Goal: Feedback & Contribution: Submit feedback/report problem

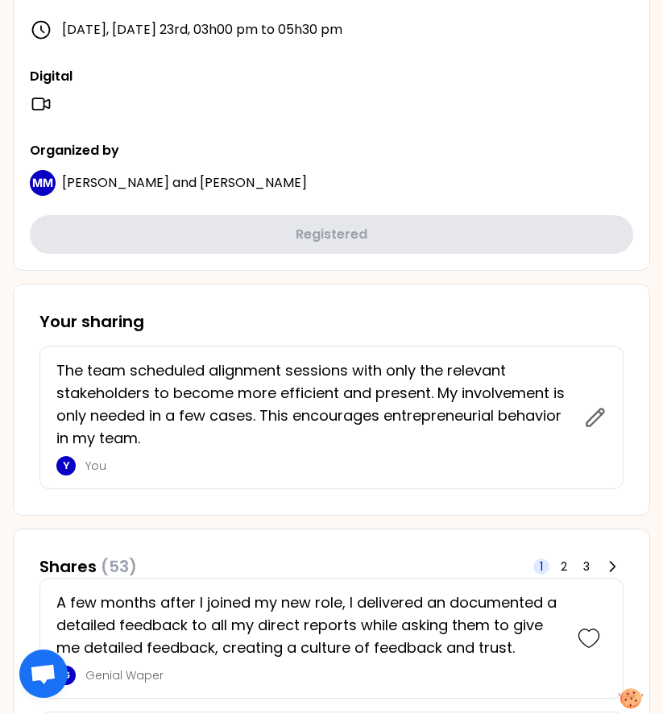
scroll to position [683, 0]
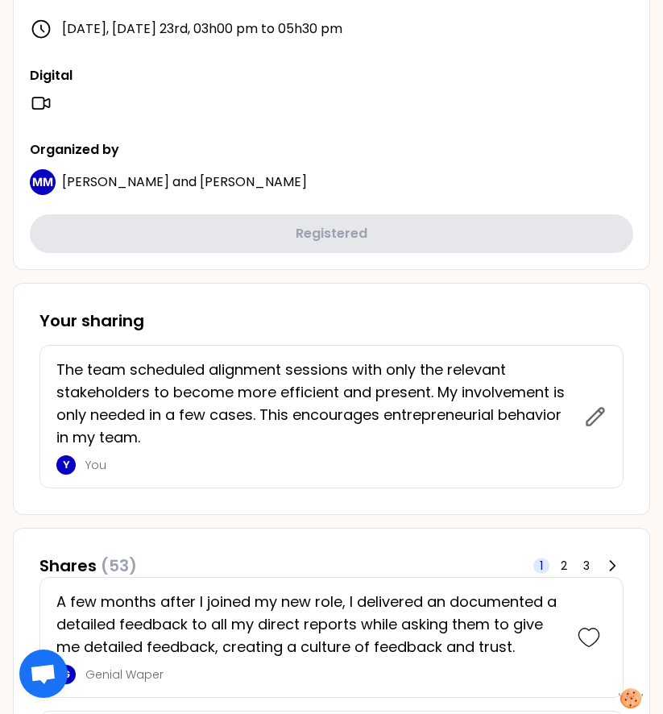
click at [164, 441] on p "The team scheduled alignment sessions with only the relevant stakeholders to be…" at bounding box center [315, 404] width 518 height 90
click at [151, 439] on p "The team scheduled alignment sessions with only the relevant stakeholders to be…" at bounding box center [315, 404] width 518 height 90
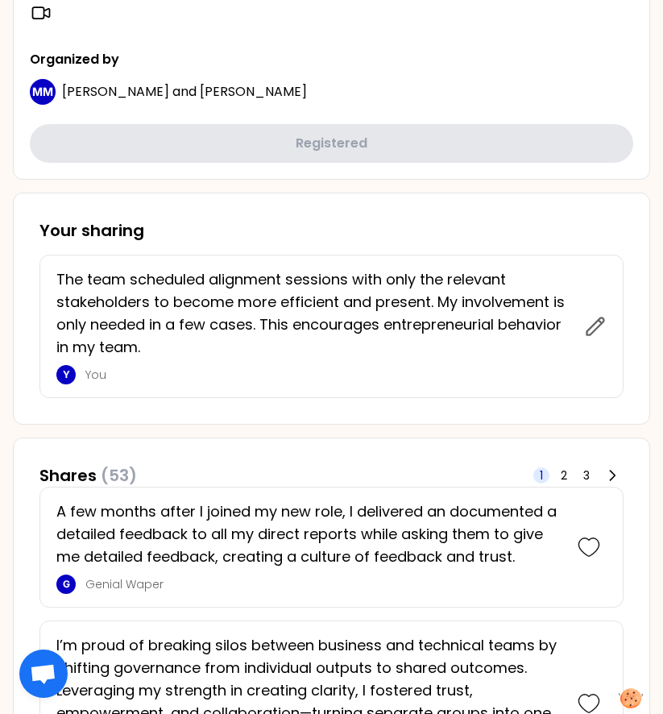
scroll to position [773, 0]
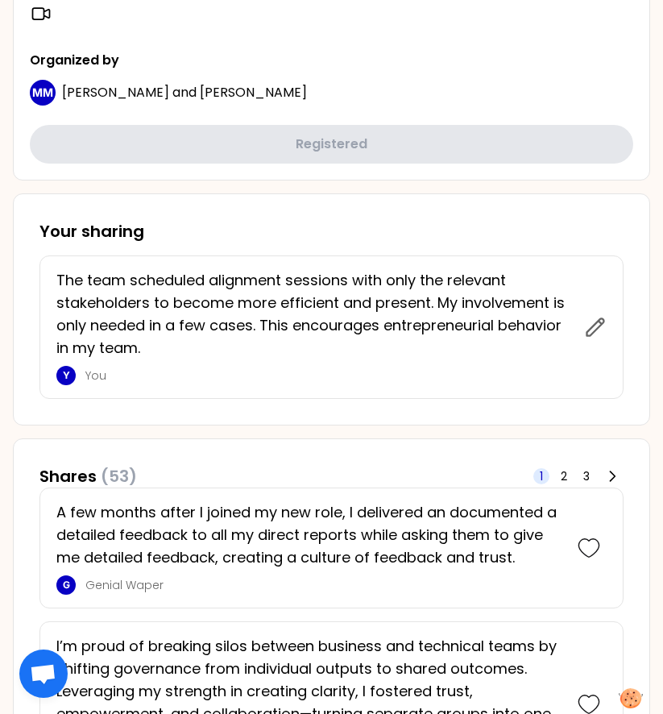
click at [176, 222] on h3 "Your sharing" at bounding box center [331, 231] width 584 height 23
click at [103, 207] on div "Your sharing The team scheduled alignment sessions with only the relevant stake…" at bounding box center [331, 309] width 637 height 232
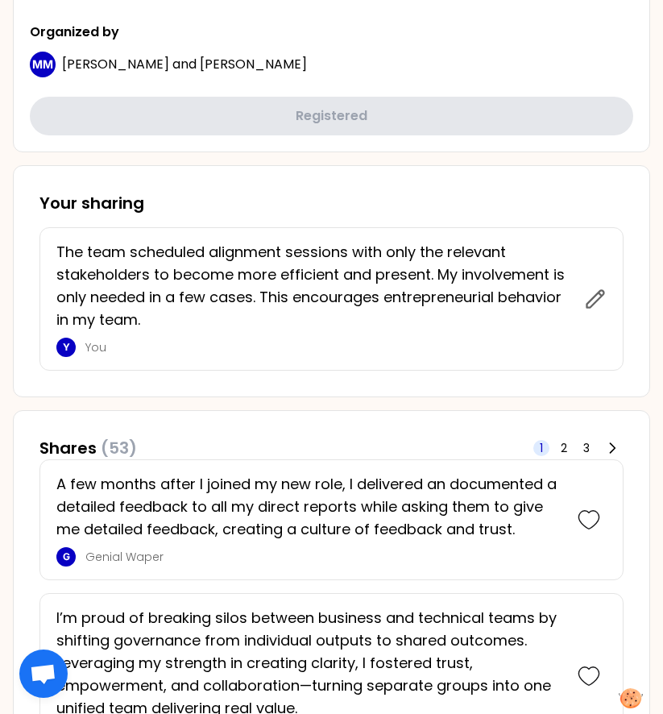
scroll to position [807, 0]
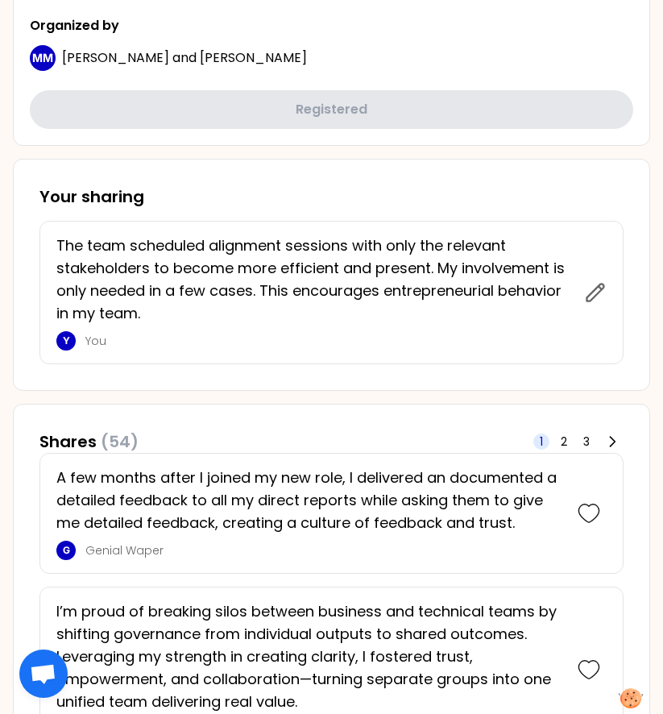
click at [151, 326] on div "The team scheduled alignment sessions with only the relevant stakeholders to be…" at bounding box center [320, 292] width 528 height 116
click at [64, 240] on p "The team scheduled alignment sessions with only the relevant stakeholders to be…" at bounding box center [315, 279] width 518 height 90
click at [58, 244] on p "The team scheduled alignment sessions with only the relevant stakeholders to be…" at bounding box center [315, 279] width 518 height 90
click at [52, 239] on div "The team scheduled alignment sessions with only the relevant stakeholders to be…" at bounding box center [331, 292] width 584 height 143
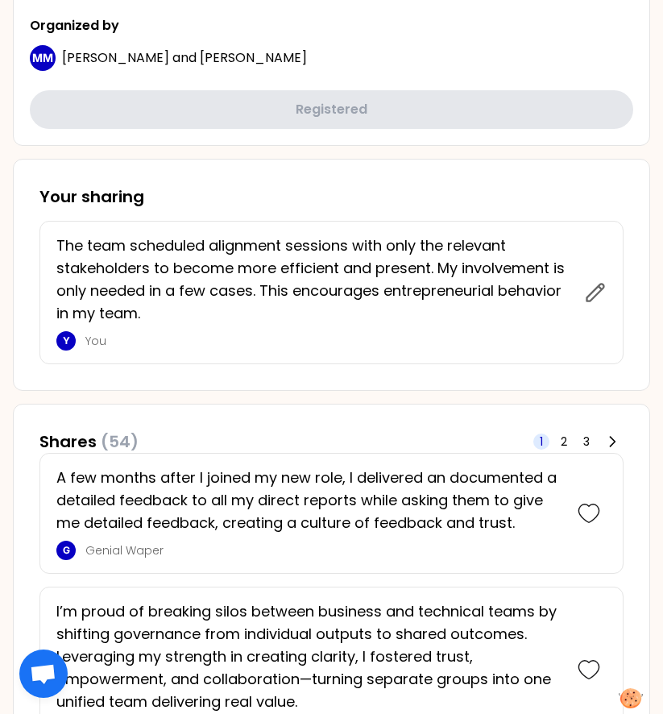
click at [56, 245] on div "The team scheduled alignment sessions with only the relevant stakeholders to be…" at bounding box center [331, 292] width 584 height 143
click at [68, 245] on p "The team scheduled alignment sessions with only the relevant stakeholders to be…" at bounding box center [315, 279] width 518 height 90
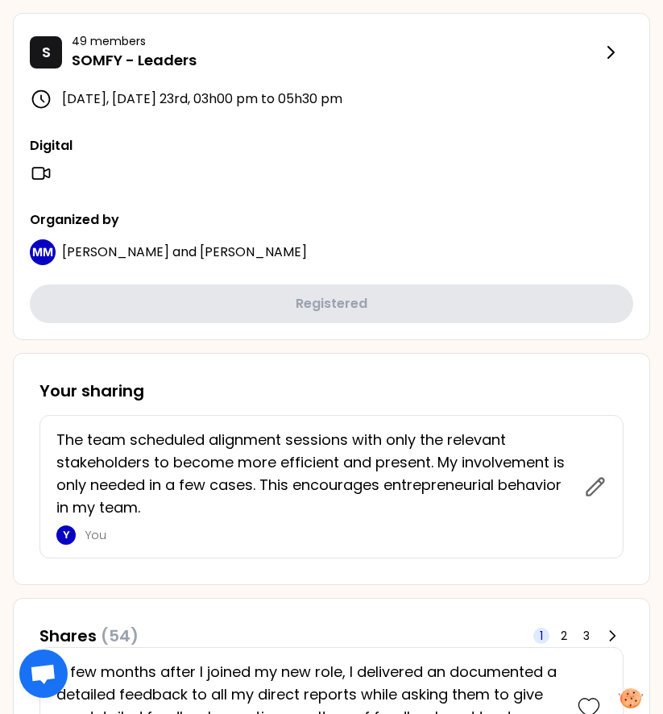
scroll to position [614, 0]
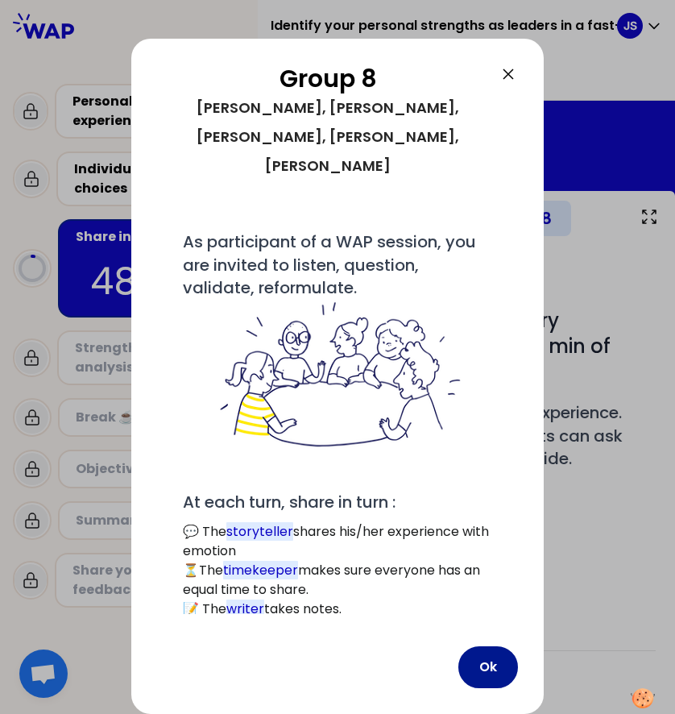
click at [486, 646] on button "Ok" at bounding box center [488, 667] width 60 height 42
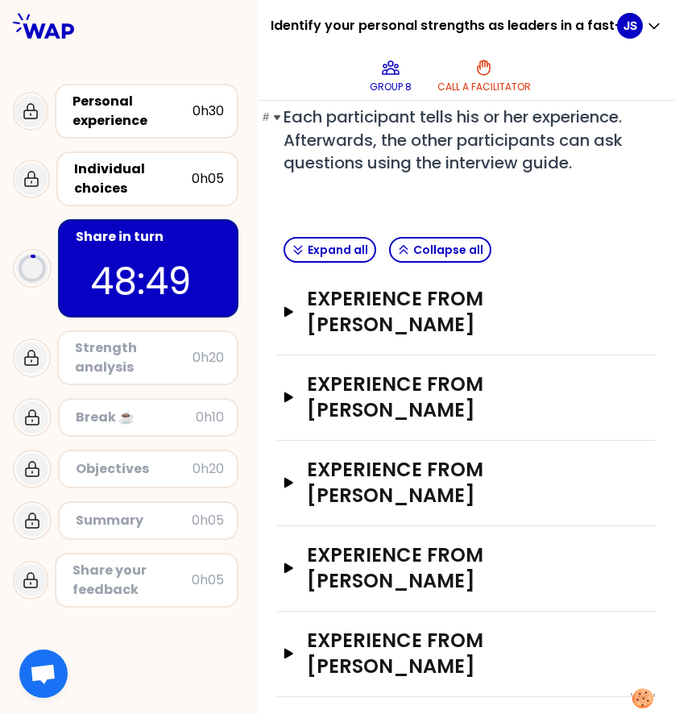
scroll to position [298, 0]
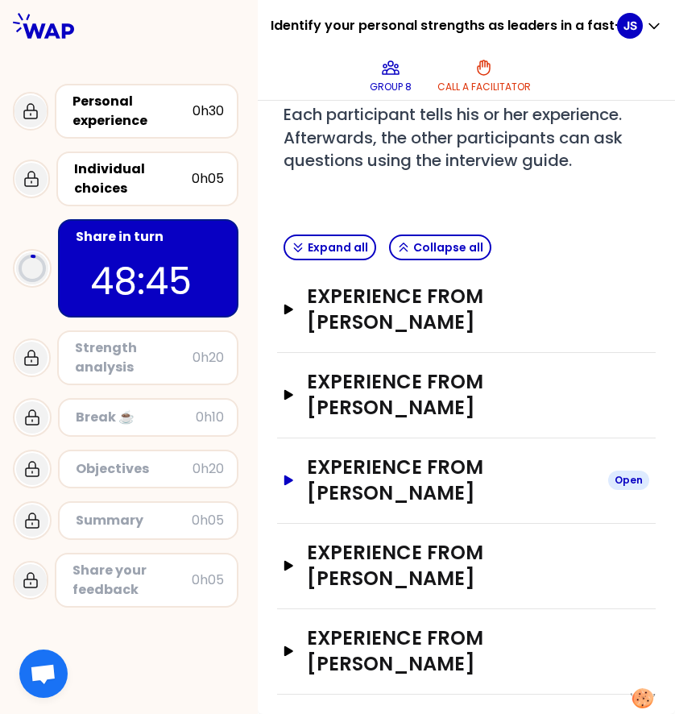
click at [611, 480] on div "Open" at bounding box center [628, 480] width 41 height 19
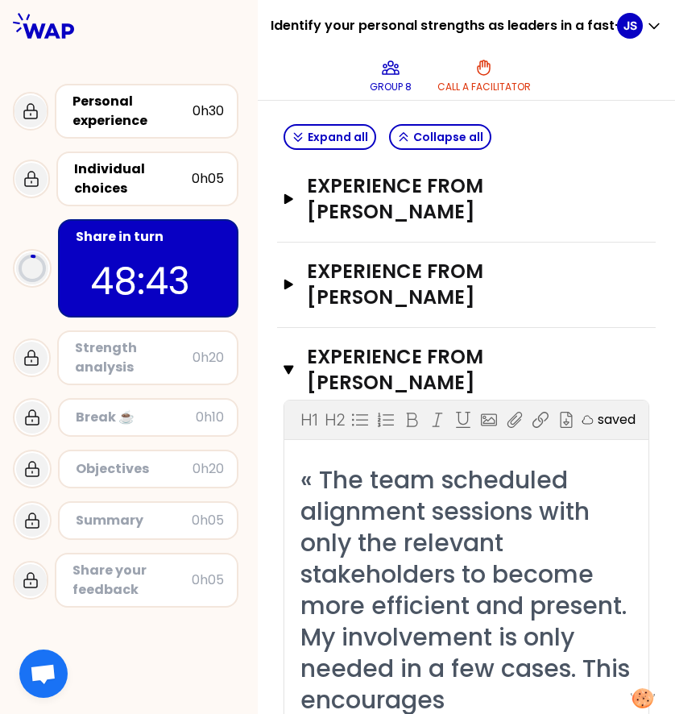
scroll to position [408, 0]
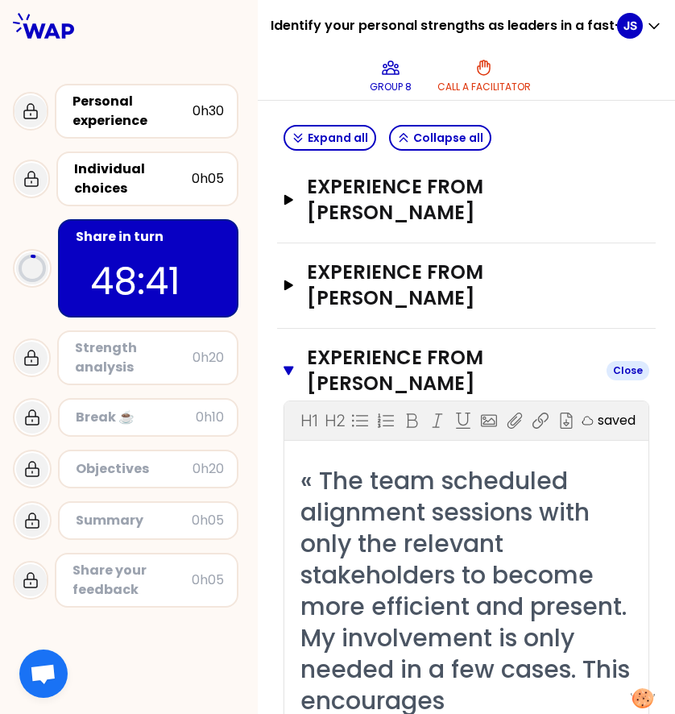
click at [295, 371] on button "Experience from Joey SImmerman Close" at bounding box center [467, 371] width 366 height 52
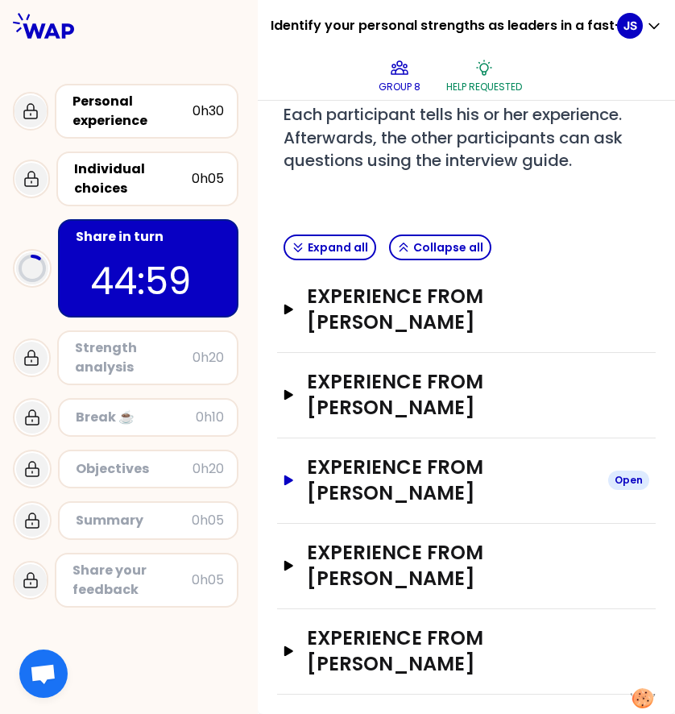
click at [289, 481] on icon "button" at bounding box center [288, 480] width 9 height 10
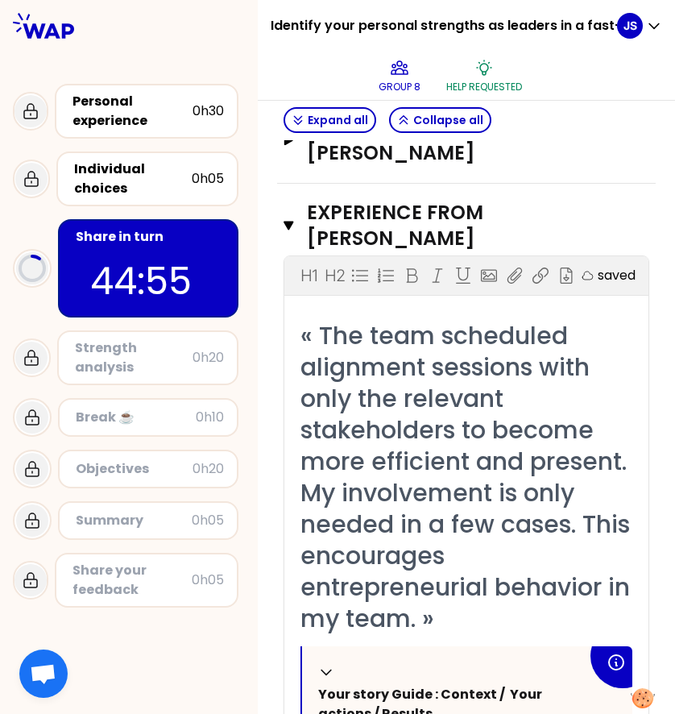
scroll to position [624, 0]
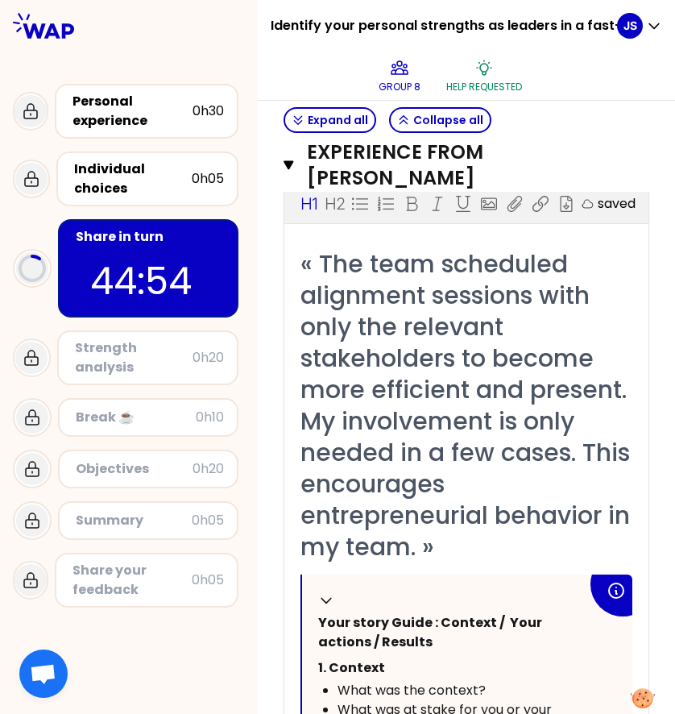
click at [408, 510] on span "« The team scheduled alignment sessions with only the relevant stakeholders to …" at bounding box center [469, 405] width 336 height 317
click at [412, 390] on span "« The team scheduled alignment sessions with only the relevant stakeholders to …" at bounding box center [469, 405] width 336 height 317
click at [404, 276] on span "« The team scheduled alignment sessions with only the relevant stakeholders to …" at bounding box center [469, 405] width 336 height 317
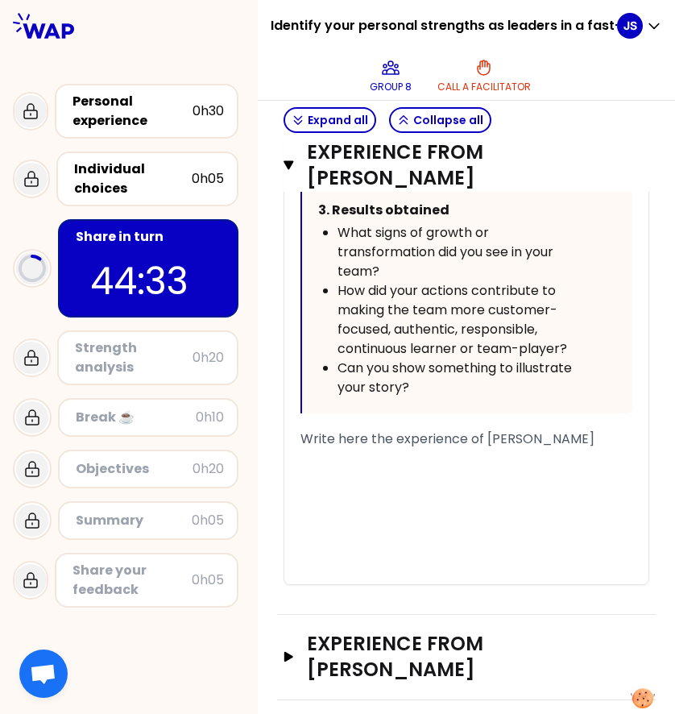
scroll to position [1437, 0]
click at [422, 462] on div "﻿" at bounding box center [467, 457] width 332 height 19
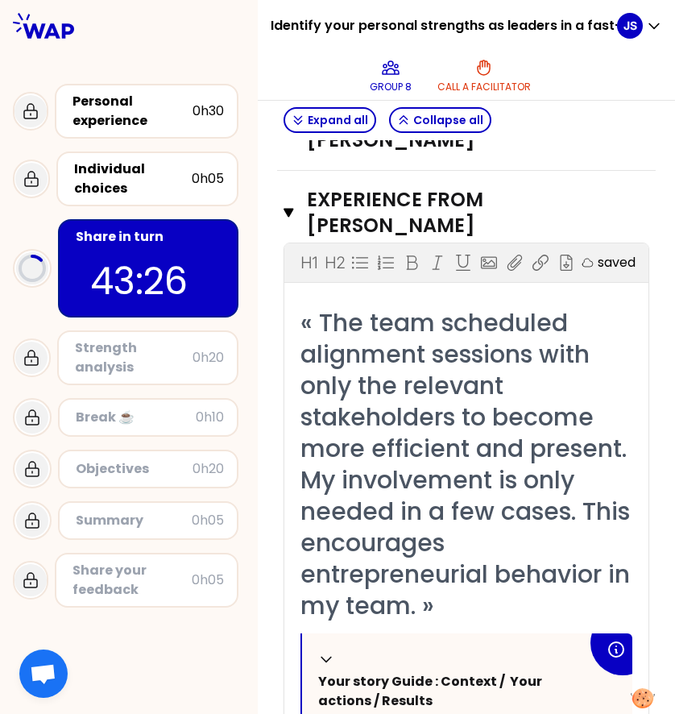
scroll to position [1487, 0]
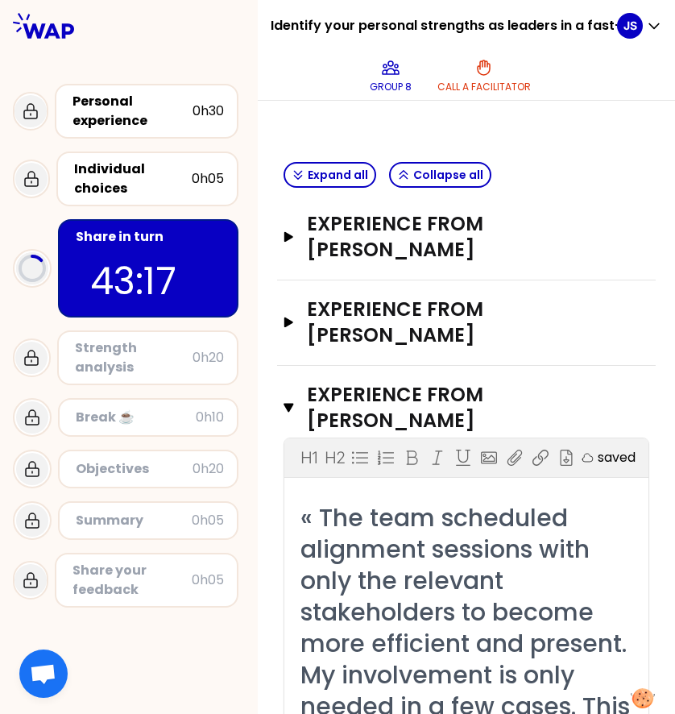
scroll to position [356, 0]
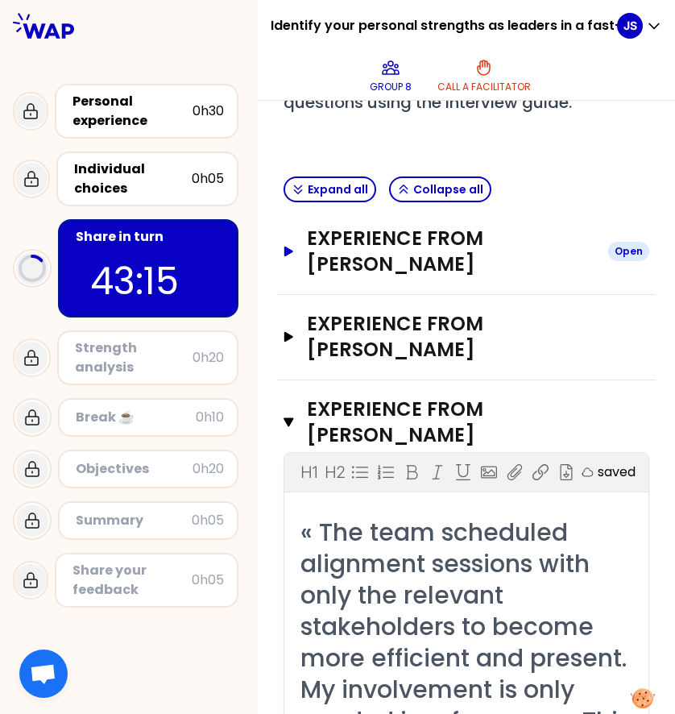
click at [284, 247] on icon "button" at bounding box center [288, 252] width 13 height 10
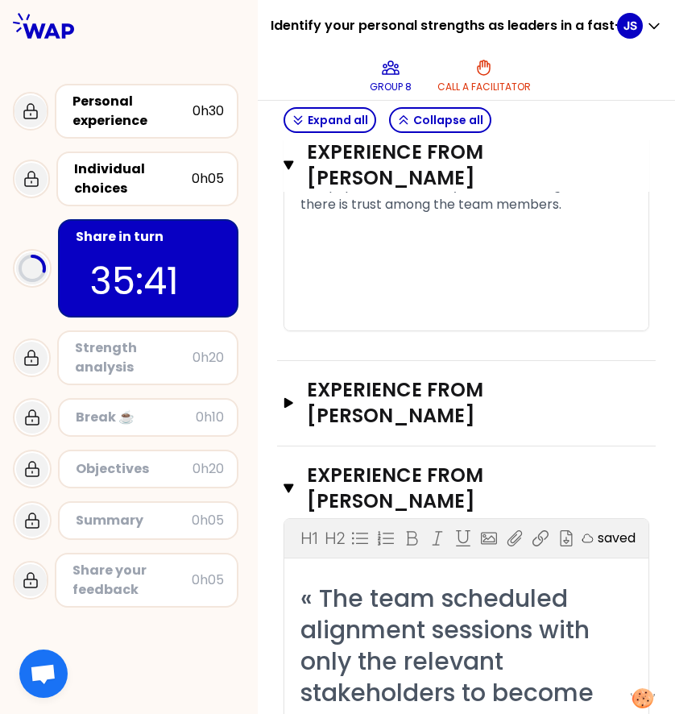
scroll to position [1738, 0]
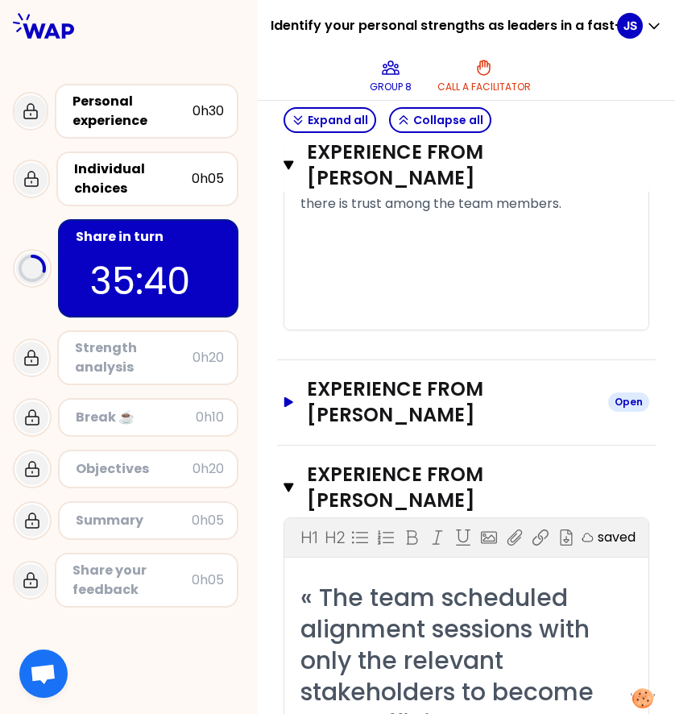
click at [290, 407] on icon "button" at bounding box center [288, 402] width 9 height 10
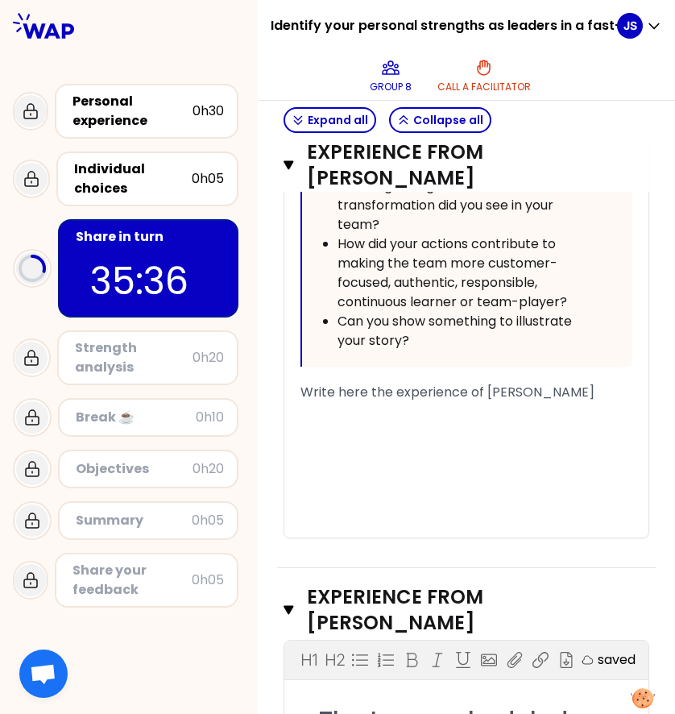
scroll to position [2915, 0]
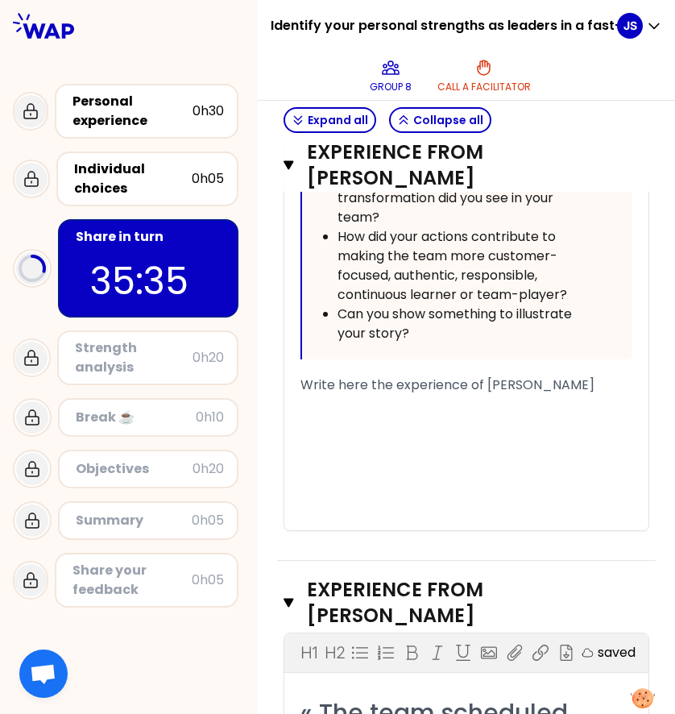
click at [352, 414] on div "﻿" at bounding box center [467, 404] width 332 height 19
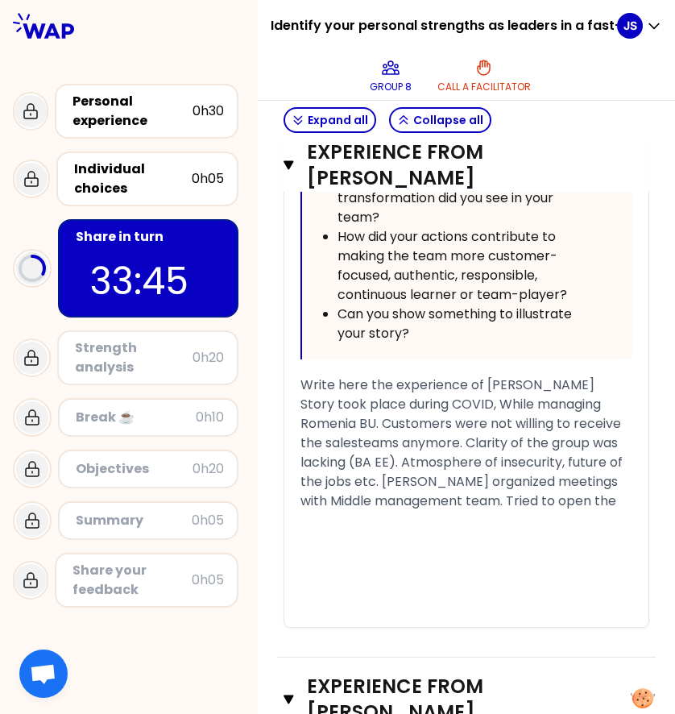
click at [392, 511] on div "Story took place during COVID, While managing Romenia BU. Customers were not wi…" at bounding box center [467, 453] width 332 height 116
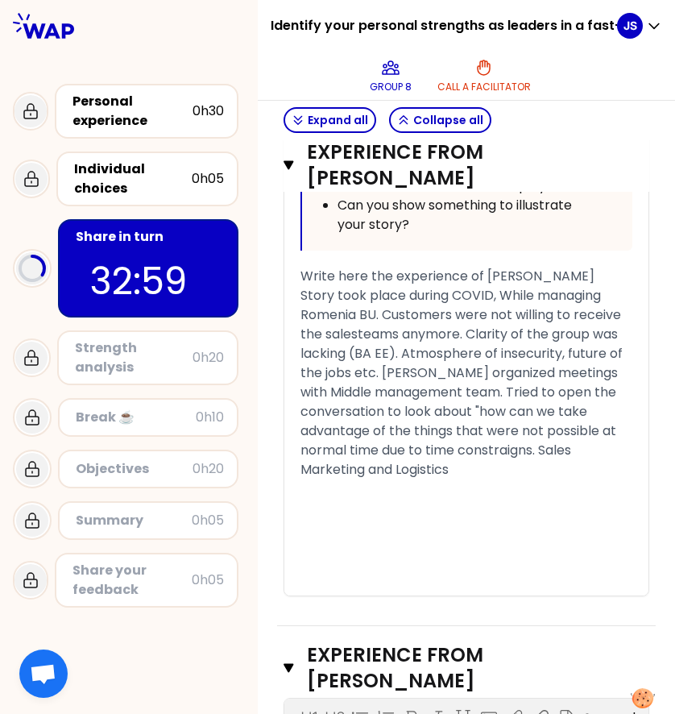
scroll to position [3024, 0]
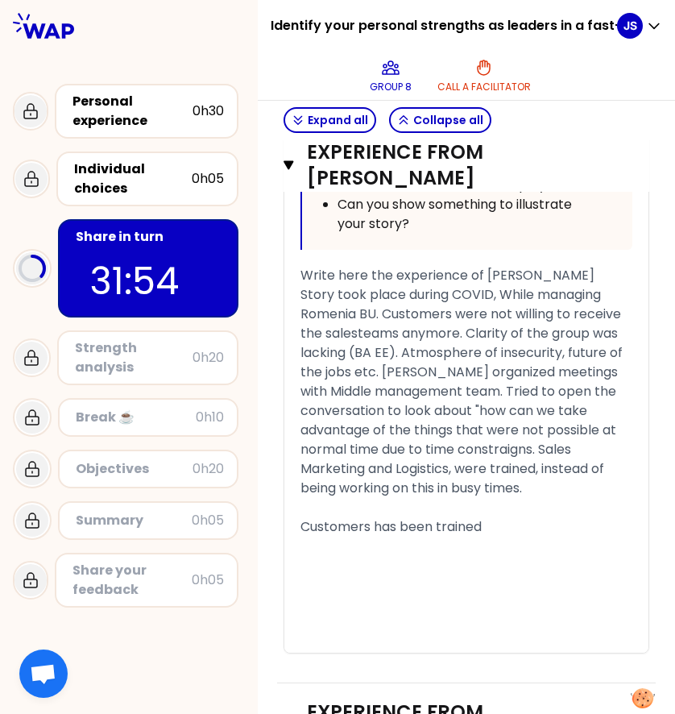
drag, startPoint x: 505, startPoint y: 627, endPoint x: 325, endPoint y: 613, distance: 181.0
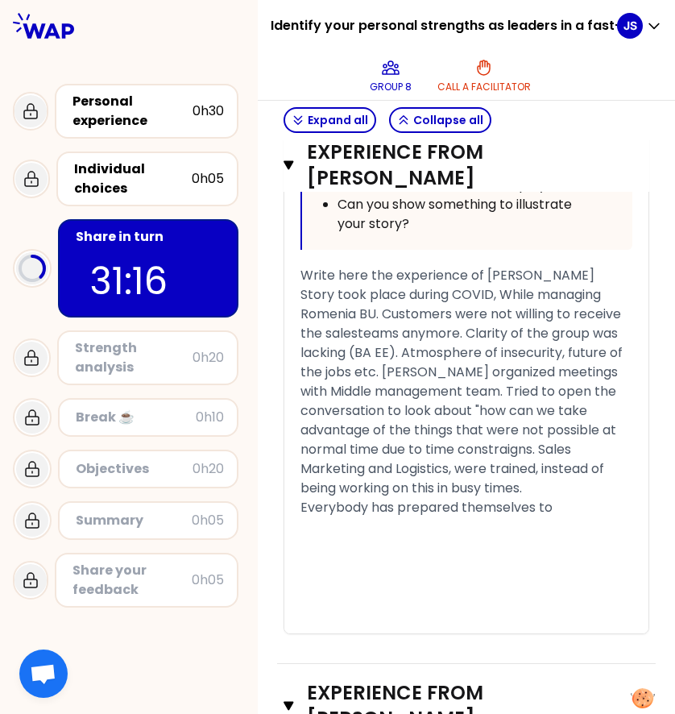
click at [579, 517] on div "Everybody has prepared themselves to" at bounding box center [467, 507] width 332 height 19
drag, startPoint x: 571, startPoint y: 612, endPoint x: 300, endPoint y: 613, distance: 271.5
click at [576, 496] on span "Story took place during COVID, While managing Romenia BU. Customers were not wi…" at bounding box center [463, 391] width 325 height 212
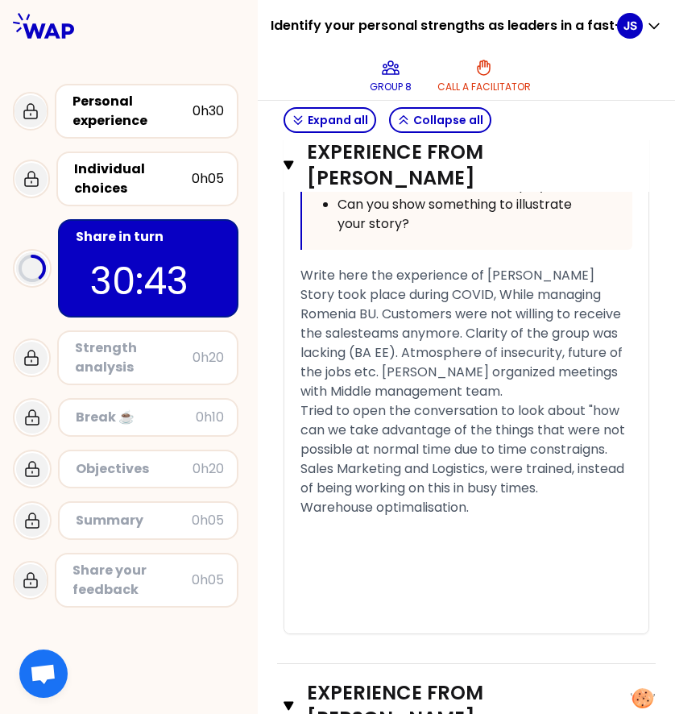
click at [386, 497] on span "Tried to open the conversation to look about "how can we take advantage of the …" at bounding box center [465, 449] width 328 height 96
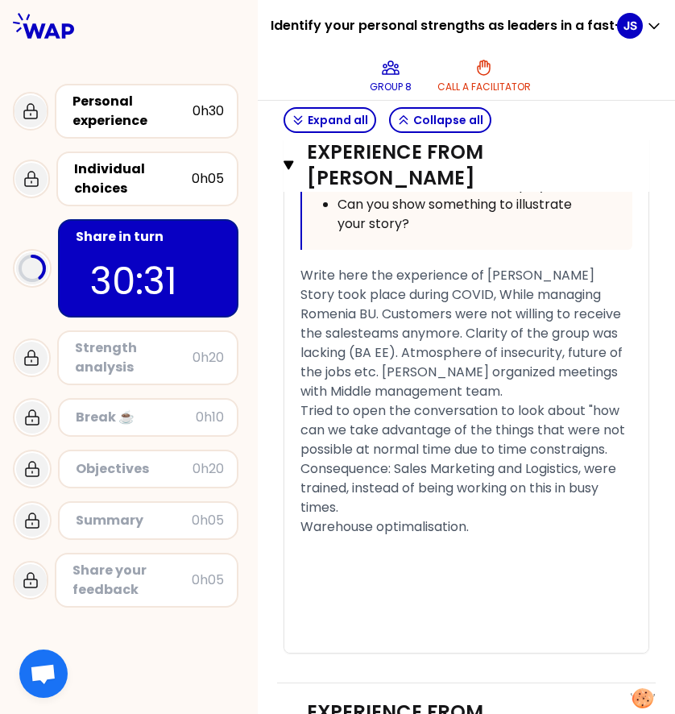
click at [503, 537] on div "Warehouse optimalisation." at bounding box center [467, 526] width 332 height 19
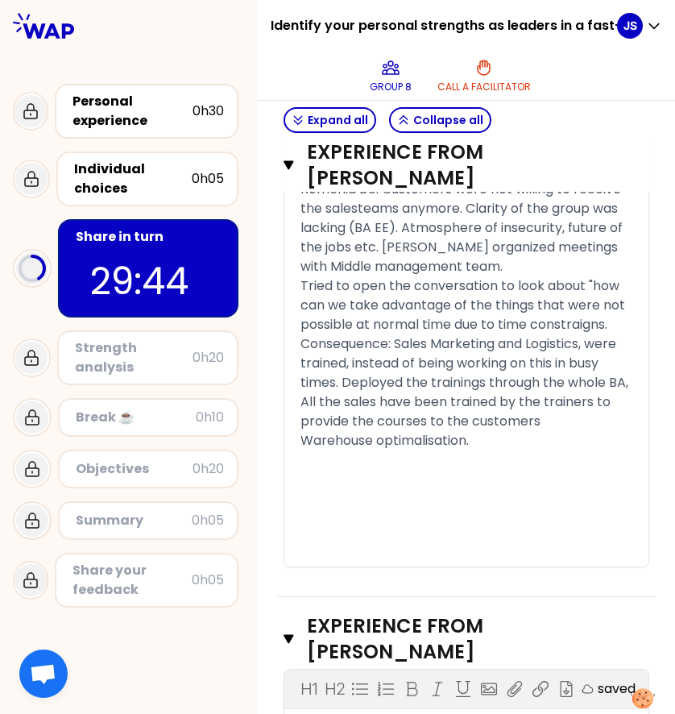
scroll to position [3150, 0]
click at [493, 450] on div "Warehouse optimalisation." at bounding box center [467, 439] width 332 height 19
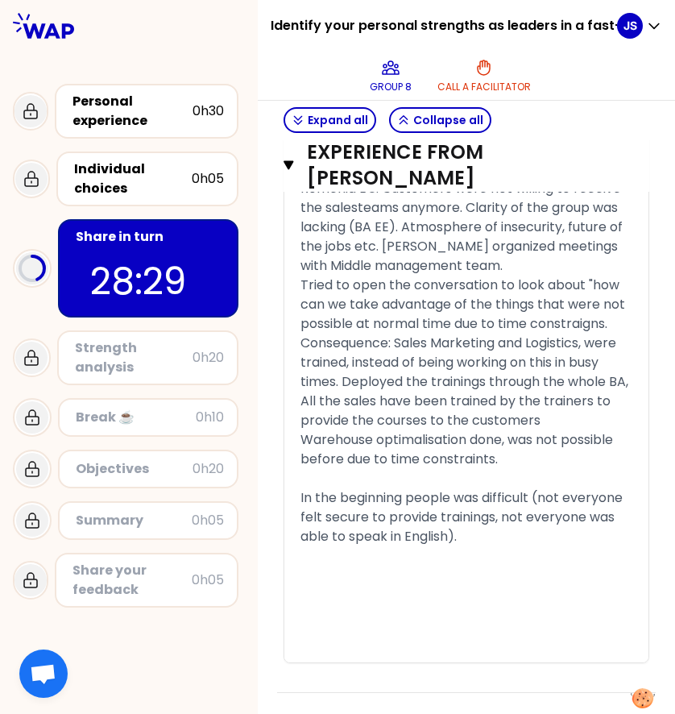
click at [406, 430] on div "Tried to open the conversation to look about "how can we take advantage of the …" at bounding box center [467, 353] width 332 height 155
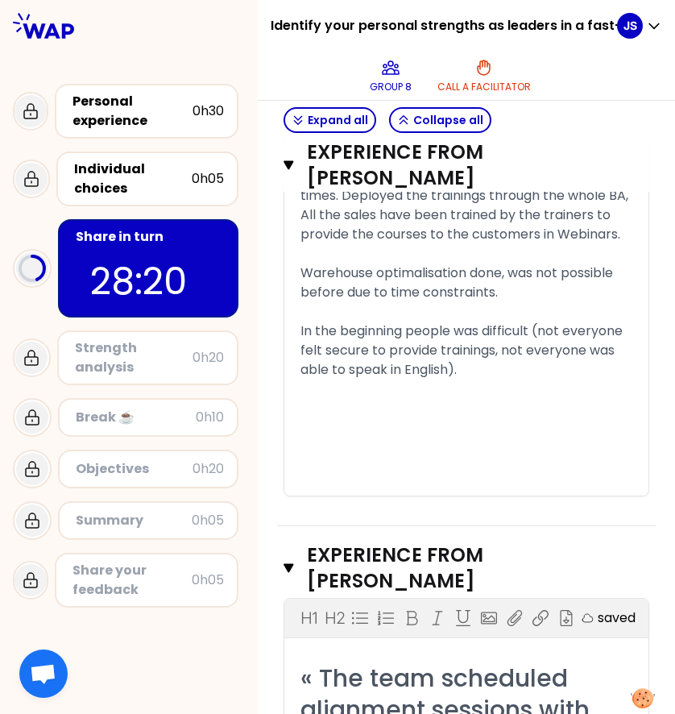
scroll to position [3345, 0]
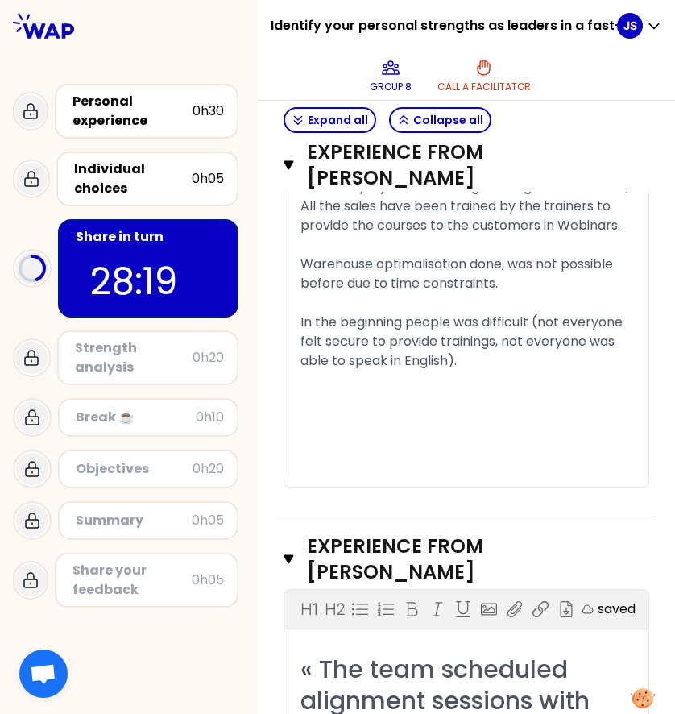
click at [356, 390] on div "﻿" at bounding box center [467, 380] width 332 height 19
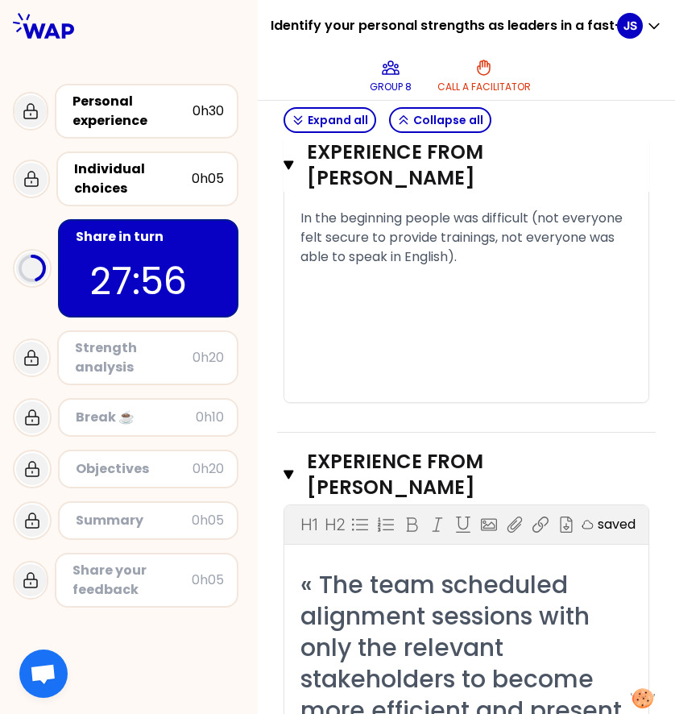
scroll to position [3452, 0]
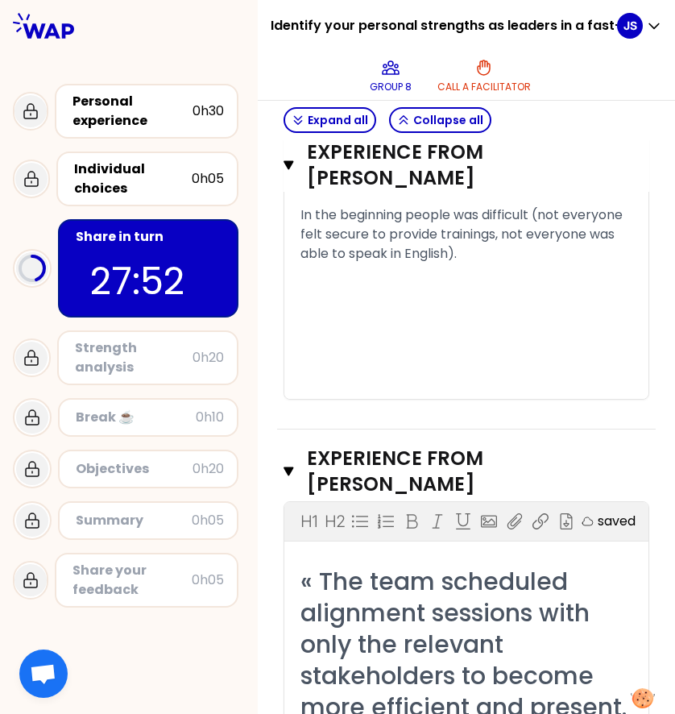
click at [403, 302] on div "﻿" at bounding box center [467, 292] width 332 height 19
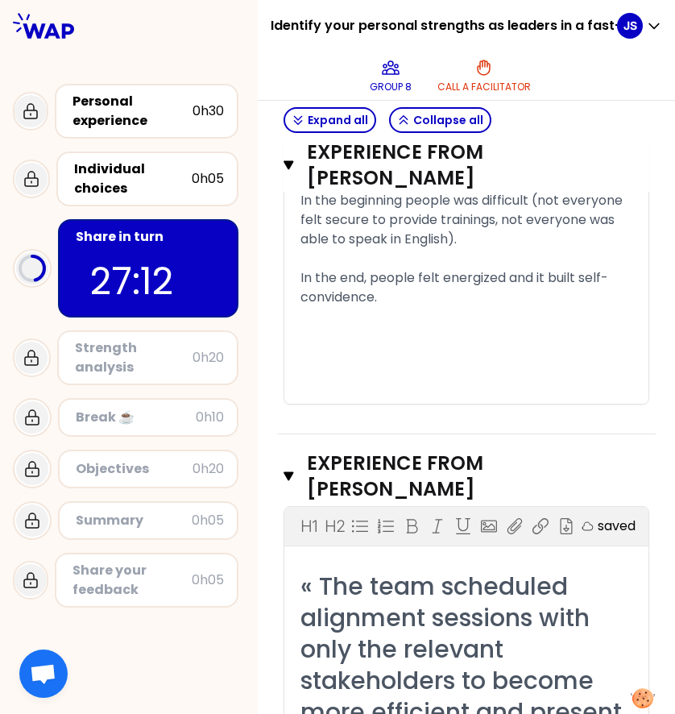
scroll to position [3468, 0]
click at [345, 364] on div "﻿" at bounding box center [467, 354] width 332 height 19
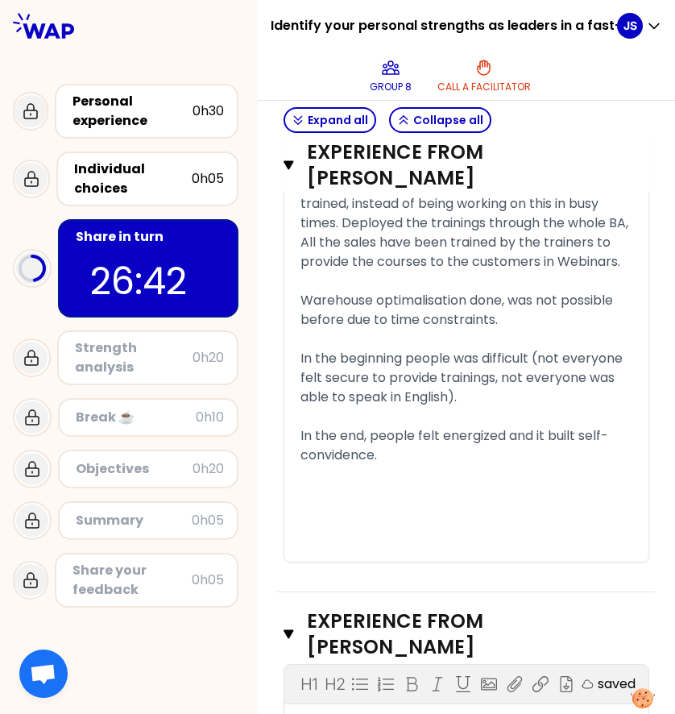
scroll to position [3275, 0]
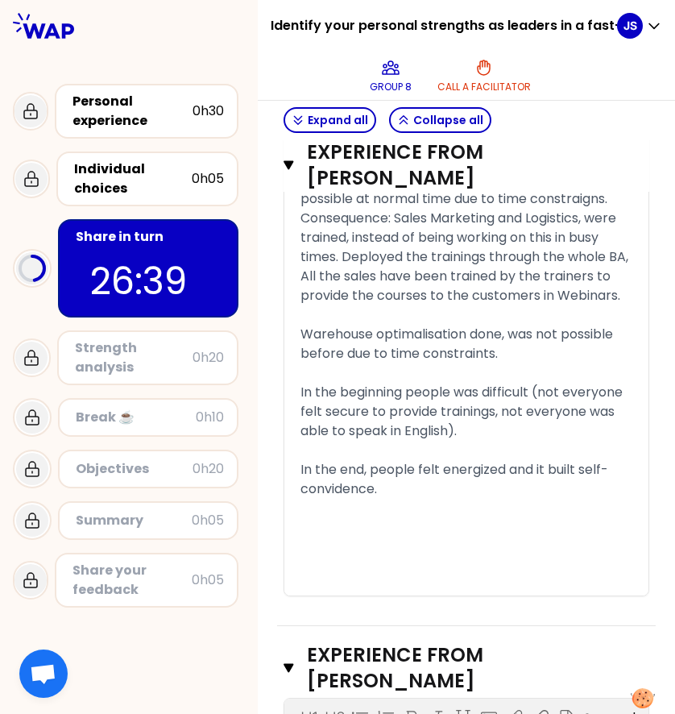
click at [334, 518] on div "﻿" at bounding box center [467, 508] width 332 height 19
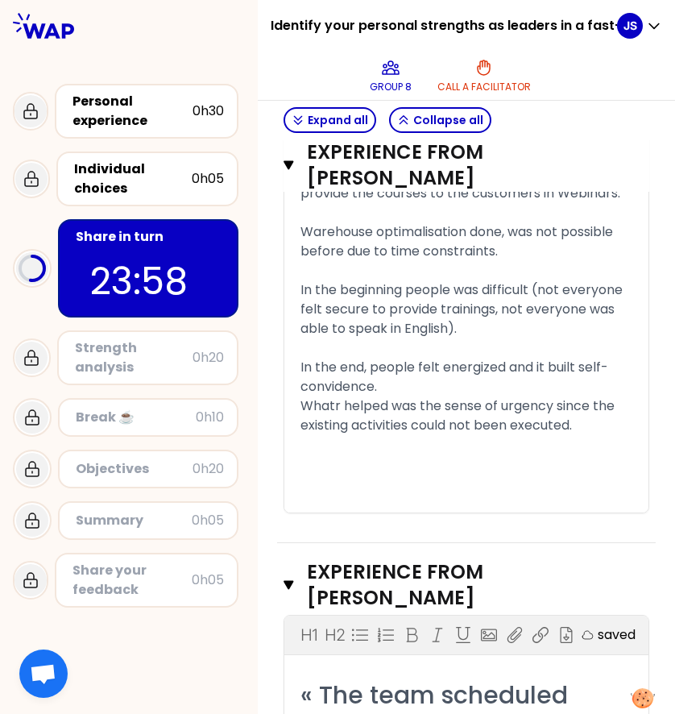
scroll to position [3378, 0]
drag, startPoint x: 594, startPoint y: 551, endPoint x: 335, endPoint y: 267, distance: 384.4
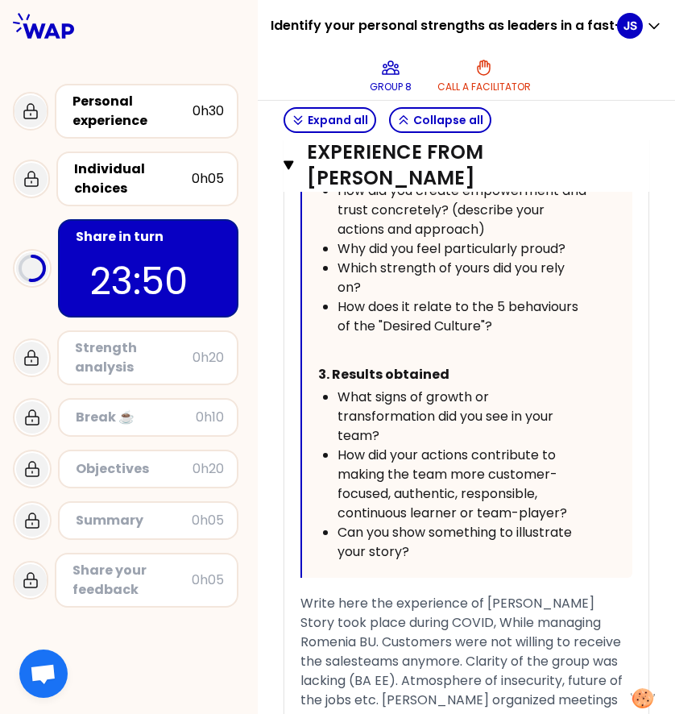
scroll to position [2716, 0]
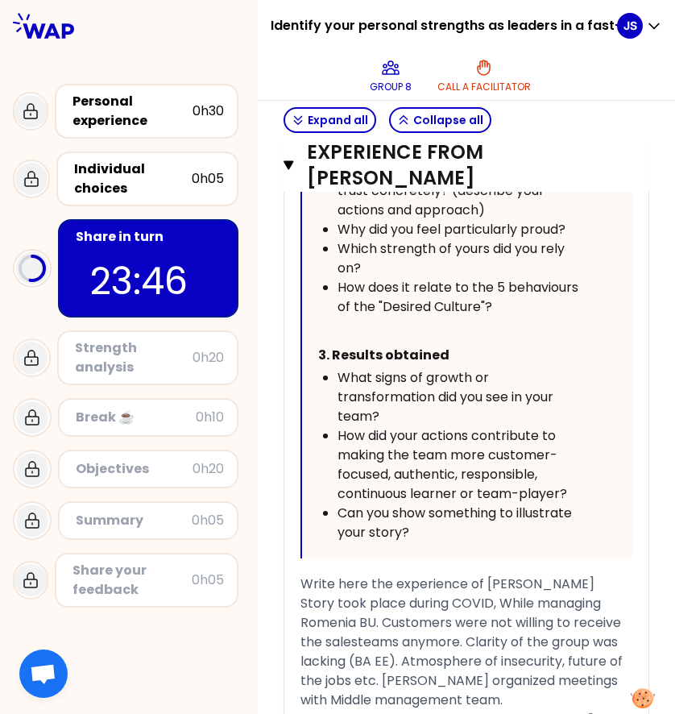
copy div "Write here the experience of Vlad Rovo Story took place during COVID, While man…"
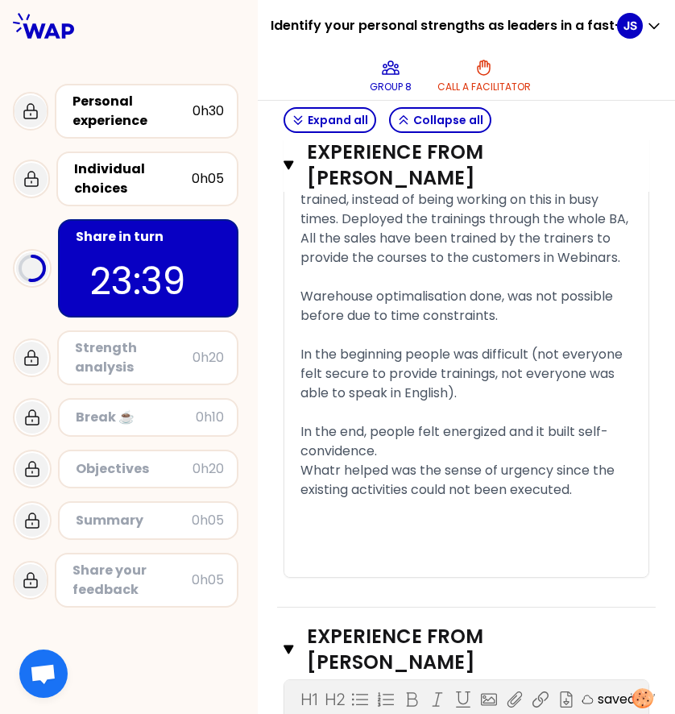
scroll to position [3342, 0]
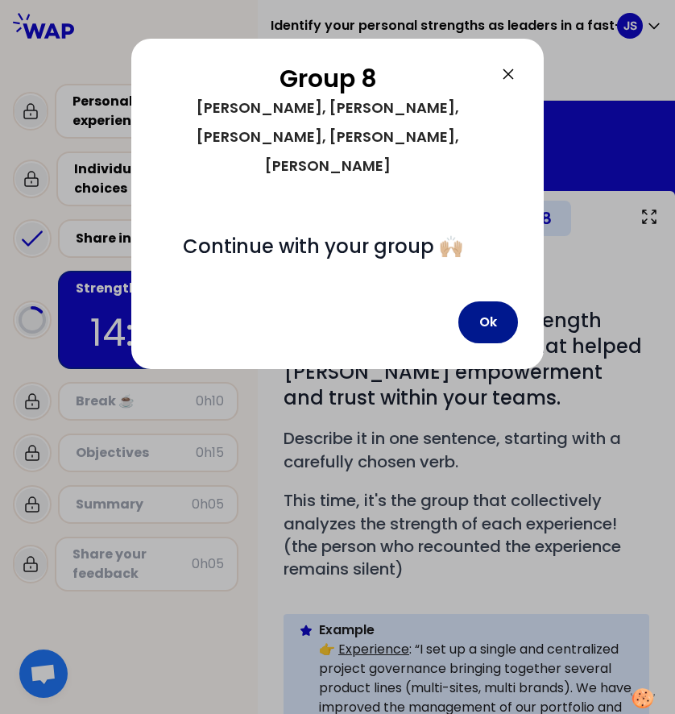
click at [480, 301] on button "Ok" at bounding box center [488, 322] width 60 height 42
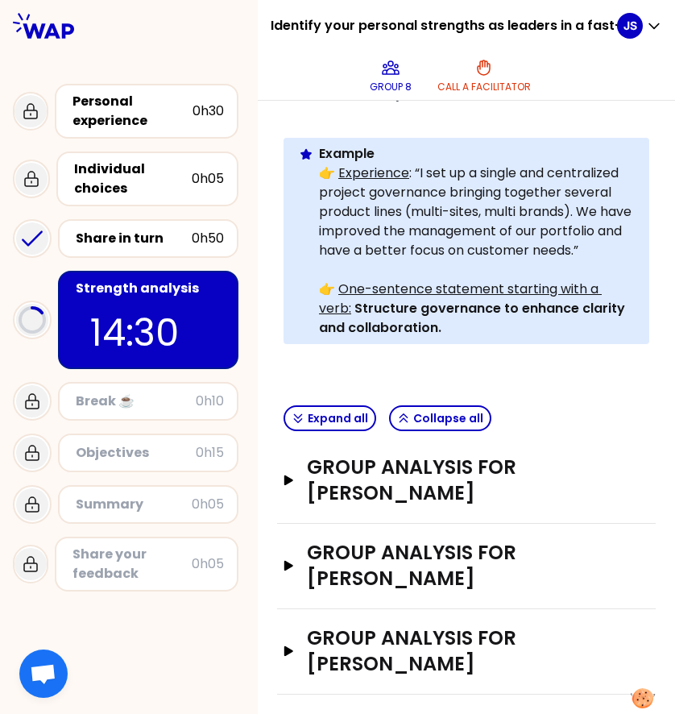
scroll to position [666, 0]
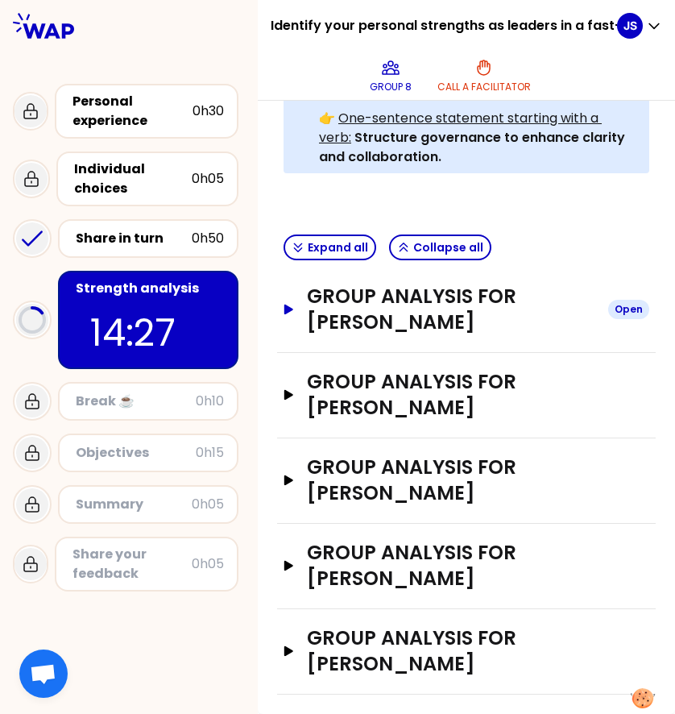
click at [294, 310] on icon "button" at bounding box center [288, 310] width 13 height 10
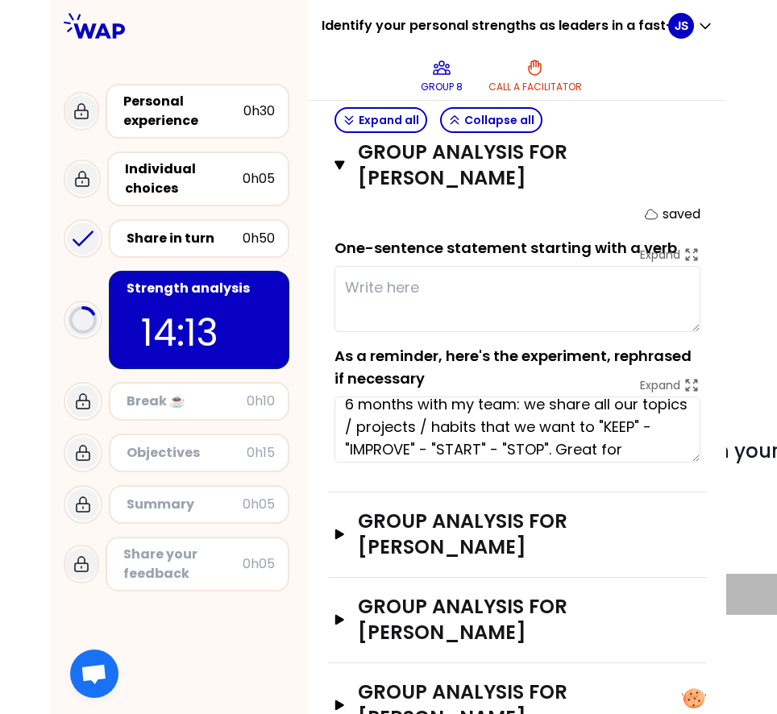
scroll to position [0, 0]
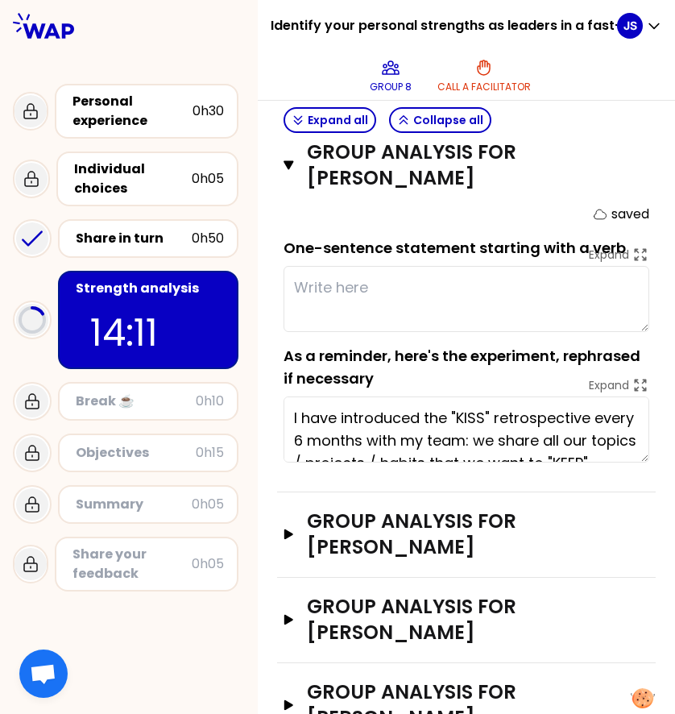
click at [405, 332] on textarea at bounding box center [467, 299] width 366 height 66
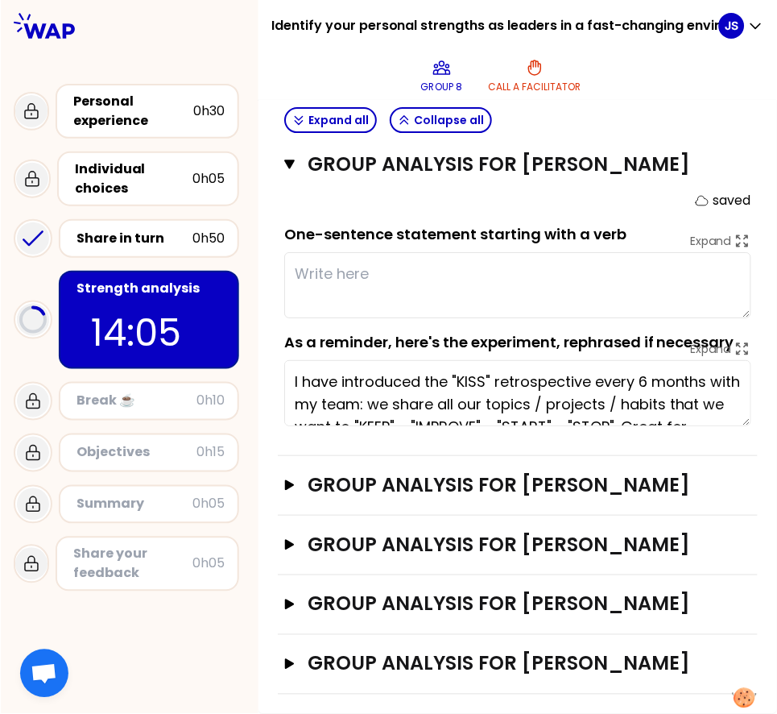
scroll to position [769, 0]
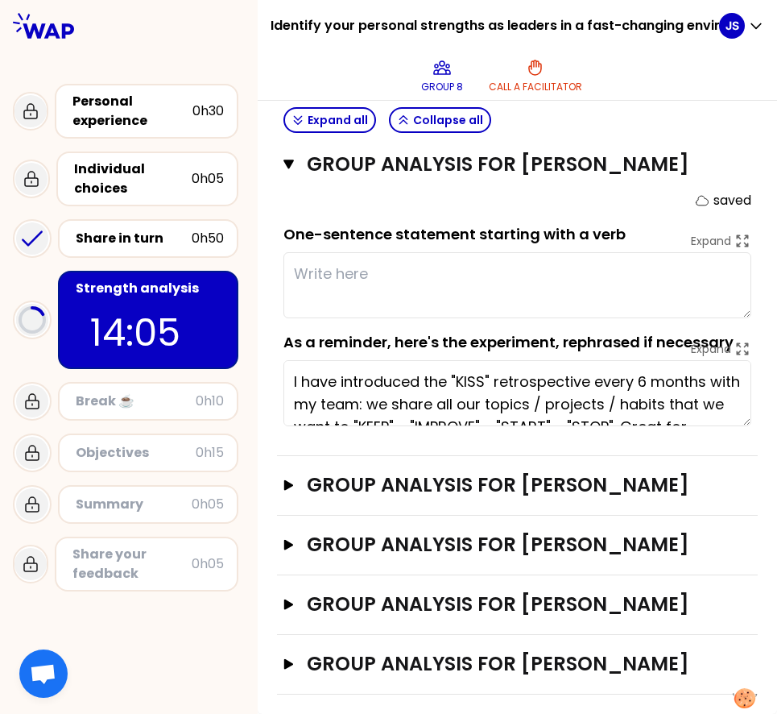
click at [373, 252] on textarea at bounding box center [518, 285] width 468 height 66
click at [458, 252] on textarea at bounding box center [518, 285] width 468 height 66
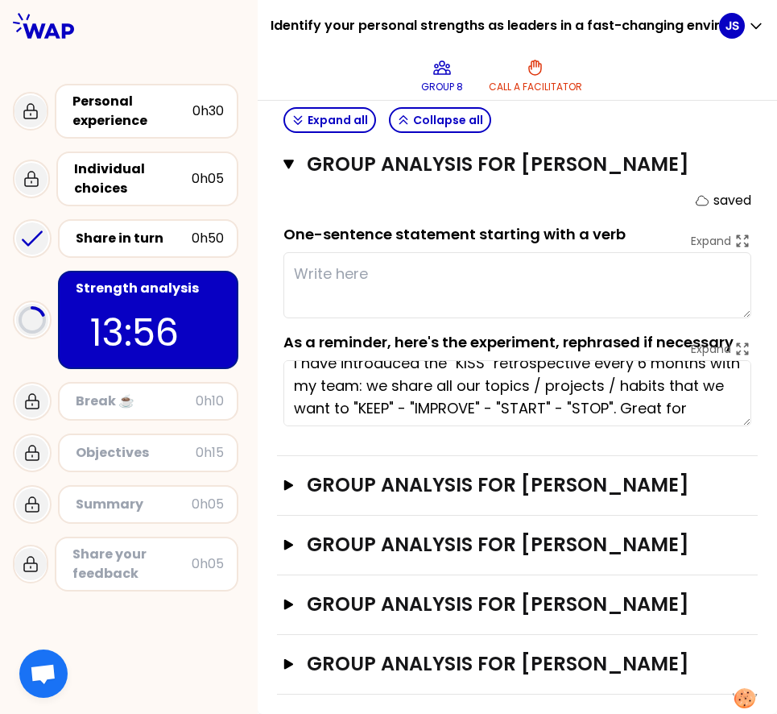
scroll to position [0, 0]
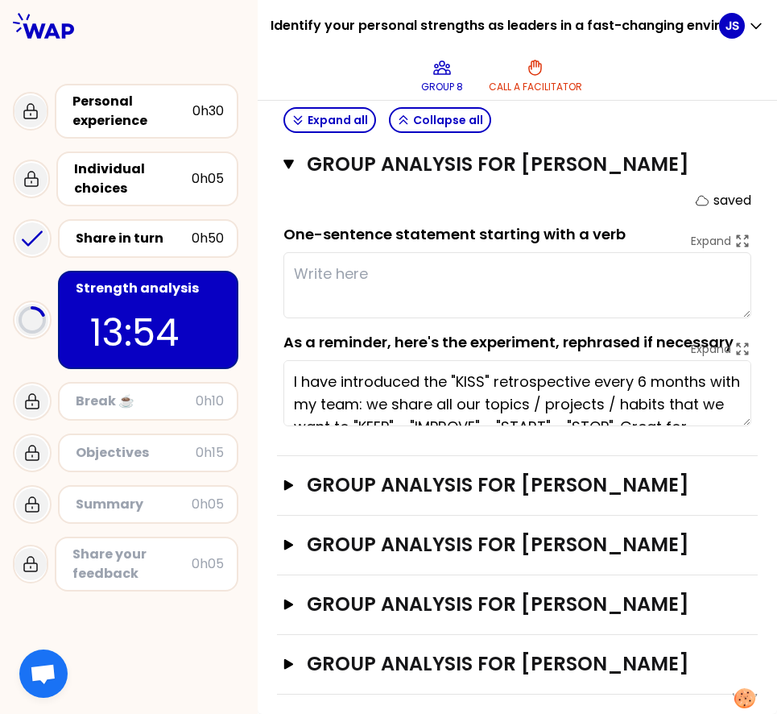
click at [347, 252] on textarea at bounding box center [518, 285] width 468 height 66
click at [356, 252] on textarea at bounding box center [518, 285] width 468 height 66
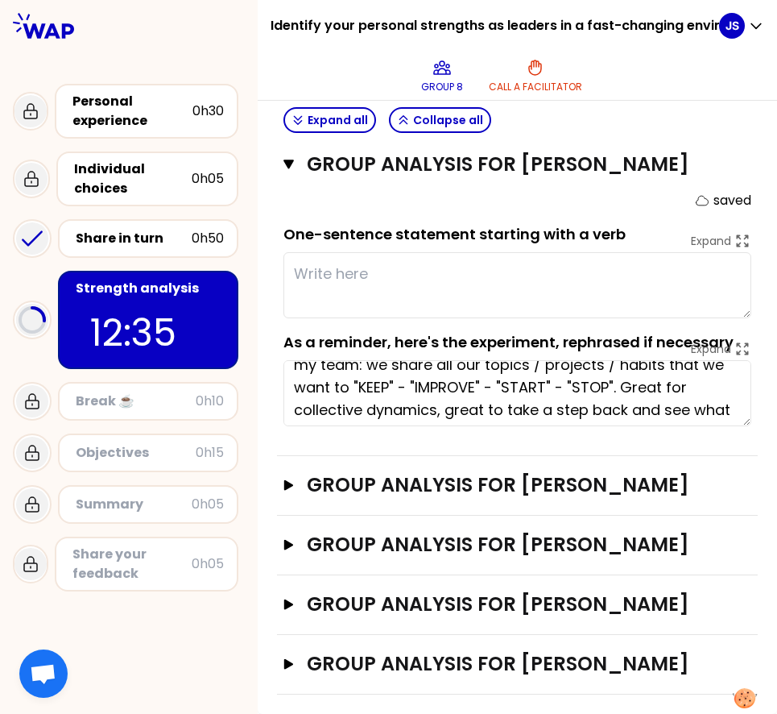
scroll to position [39, 0]
click at [319, 252] on textarea at bounding box center [518, 285] width 468 height 66
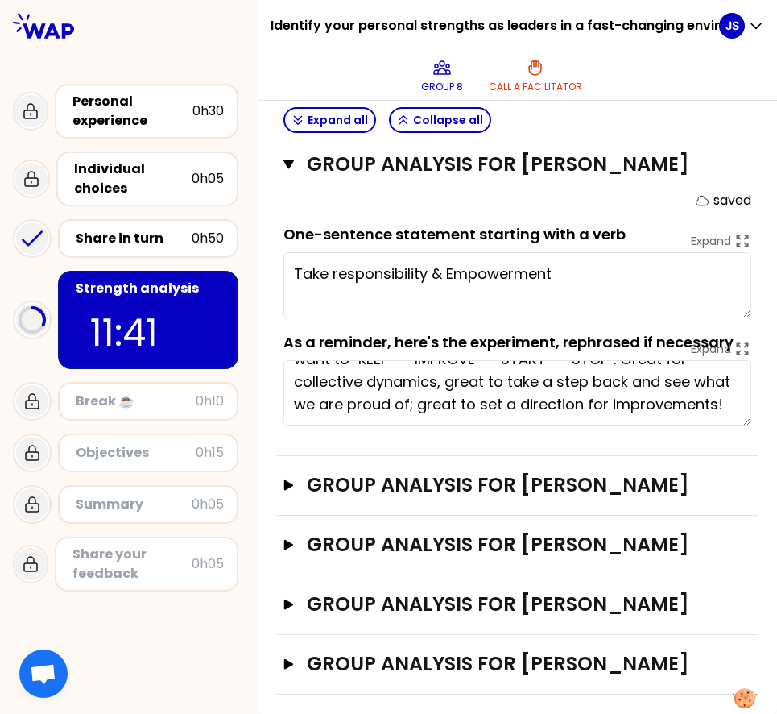
scroll to position [90, 0]
type textarea "Take responsibility & Empowerment"
click at [291, 479] on icon "button" at bounding box center [289, 484] width 13 height 10
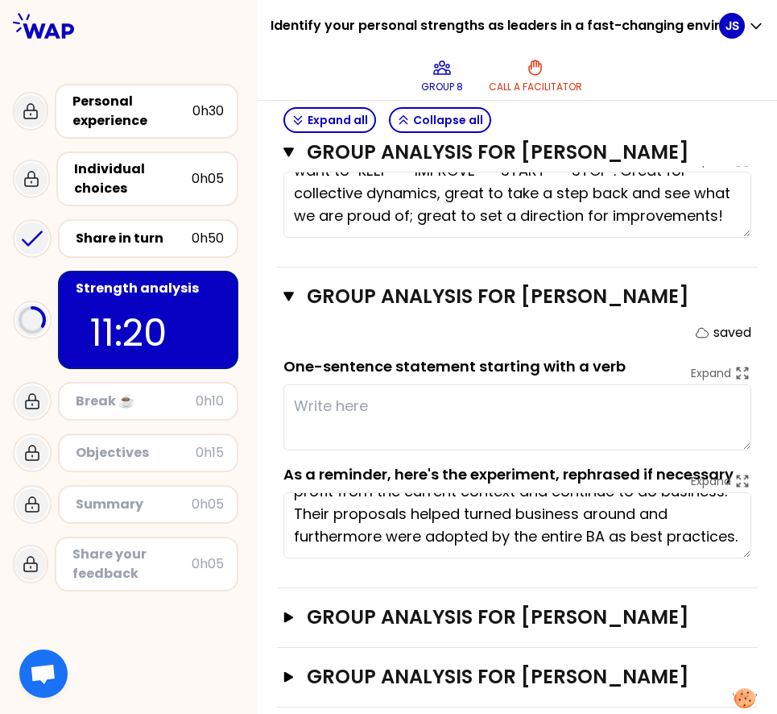
click at [363, 433] on textarea at bounding box center [518, 417] width 468 height 66
click at [306, 432] on textarea "Common objective" at bounding box center [518, 417] width 468 height 66
click at [514, 430] on textarea "created a common objective" at bounding box center [518, 417] width 468 height 66
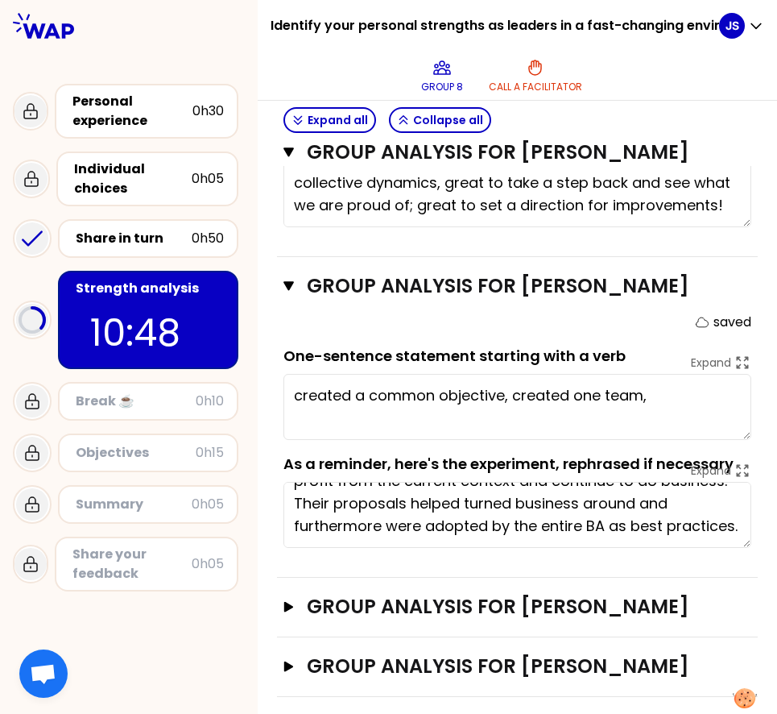
scroll to position [892, 0]
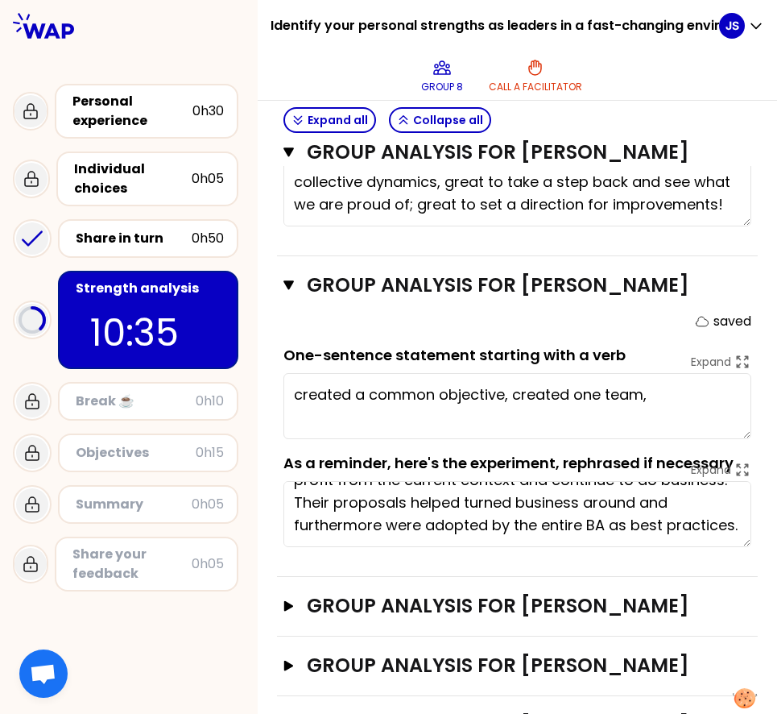
click at [501, 417] on textarea "created a common objective, created one team," at bounding box center [518, 406] width 468 height 66
click at [674, 422] on textarea "created a common objective, created one team," at bounding box center [518, 406] width 468 height 66
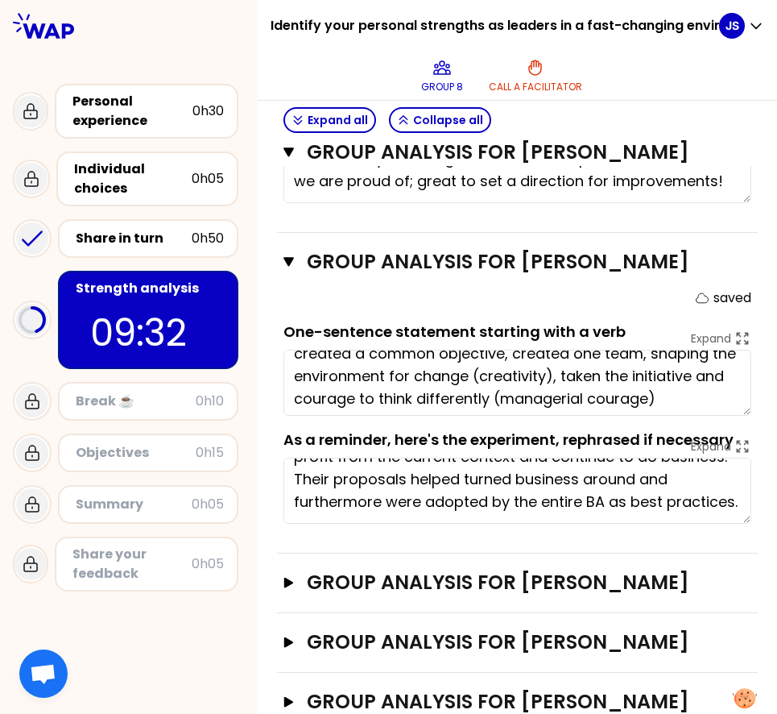
scroll to position [0, 0]
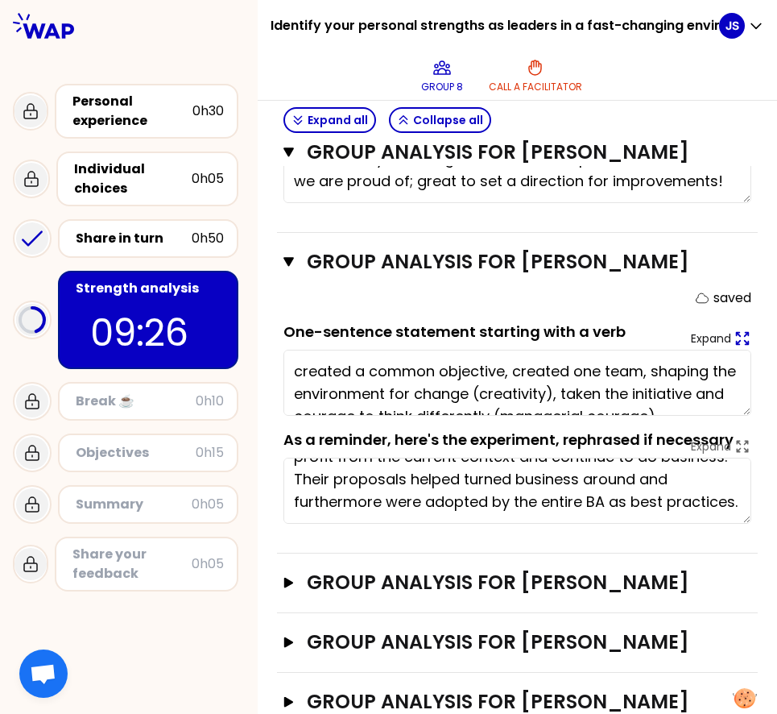
click at [674, 347] on icon at bounding box center [743, 339] width 18 height 18
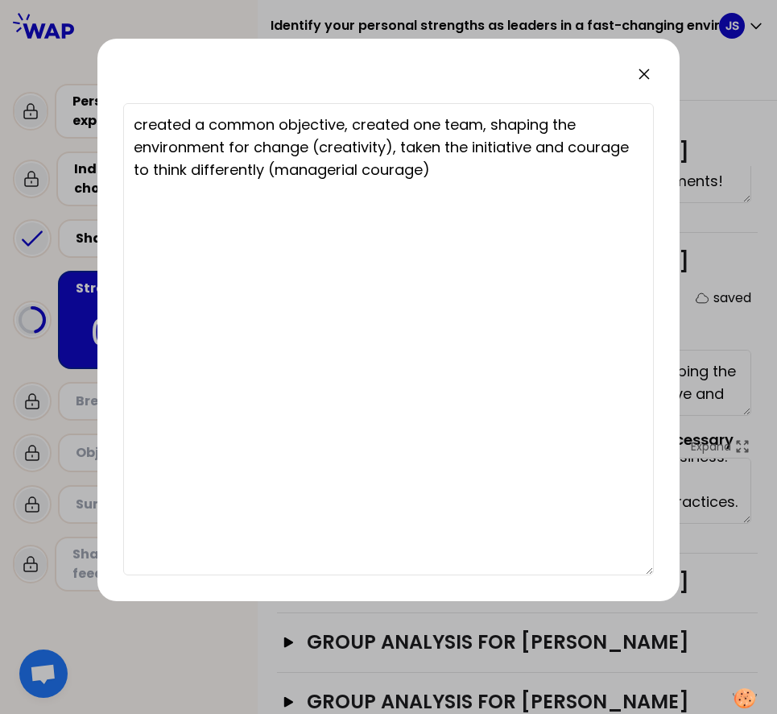
click at [645, 73] on icon at bounding box center [644, 73] width 19 height 19
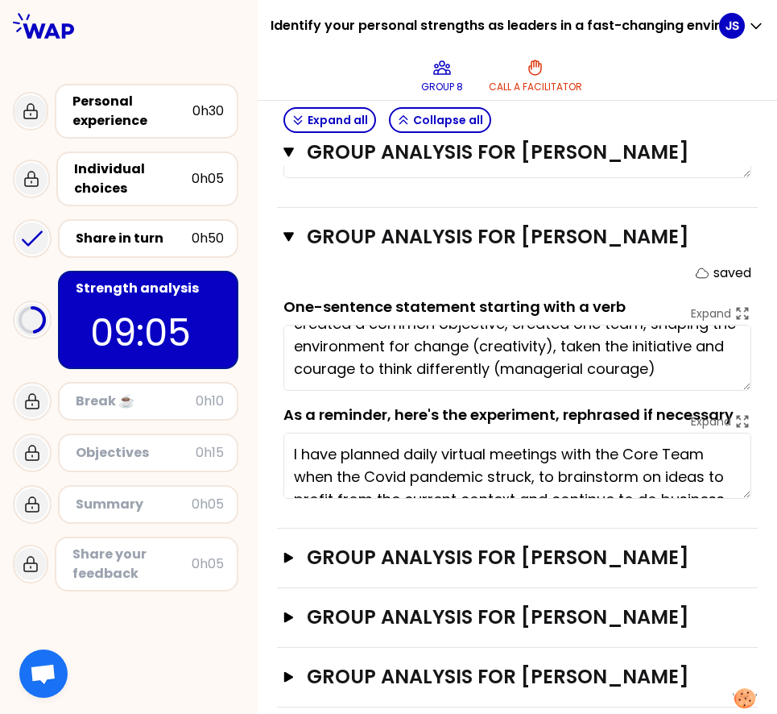
scroll to position [45, 0]
click at [383, 391] on textarea "created a common objective, created one team, shaping the environment for chang…" at bounding box center [518, 358] width 468 height 66
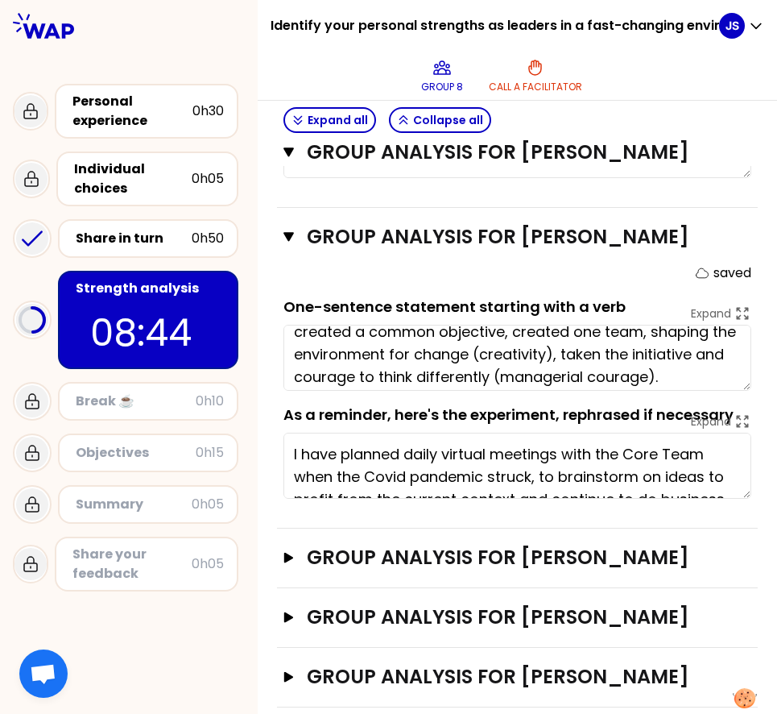
scroll to position [0, 0]
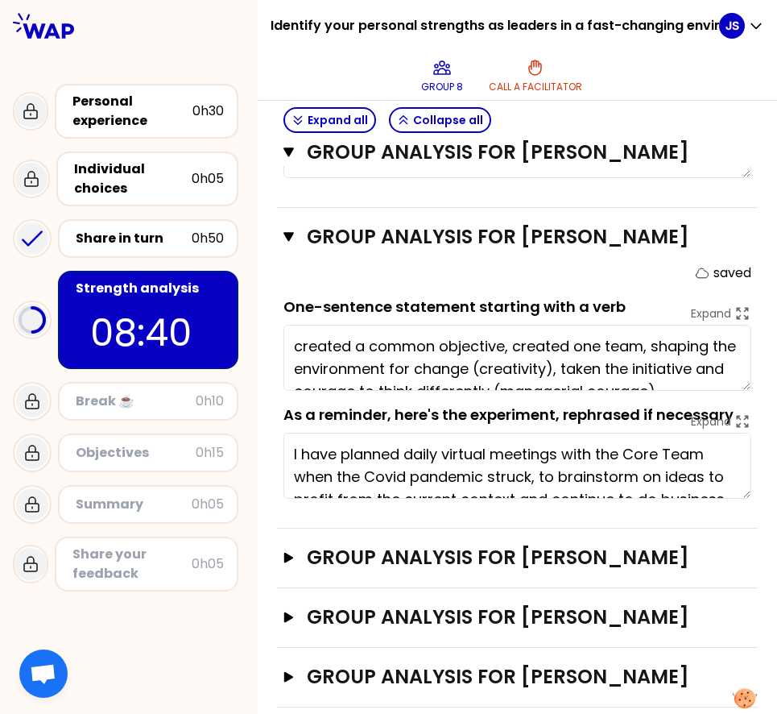
click at [298, 374] on textarea "created a common objective, created one team, shaping the environment for chang…" at bounding box center [518, 358] width 468 height 66
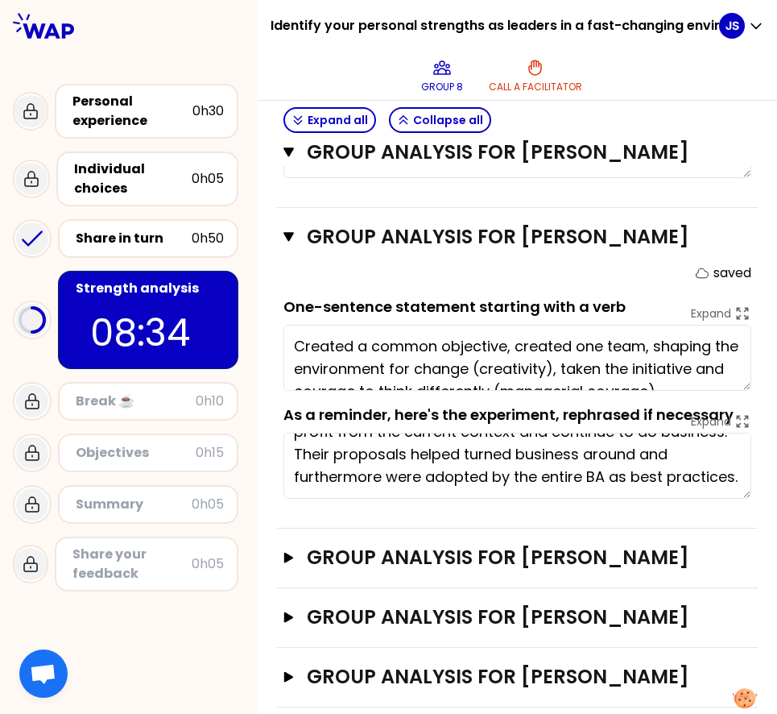
scroll to position [955, 0]
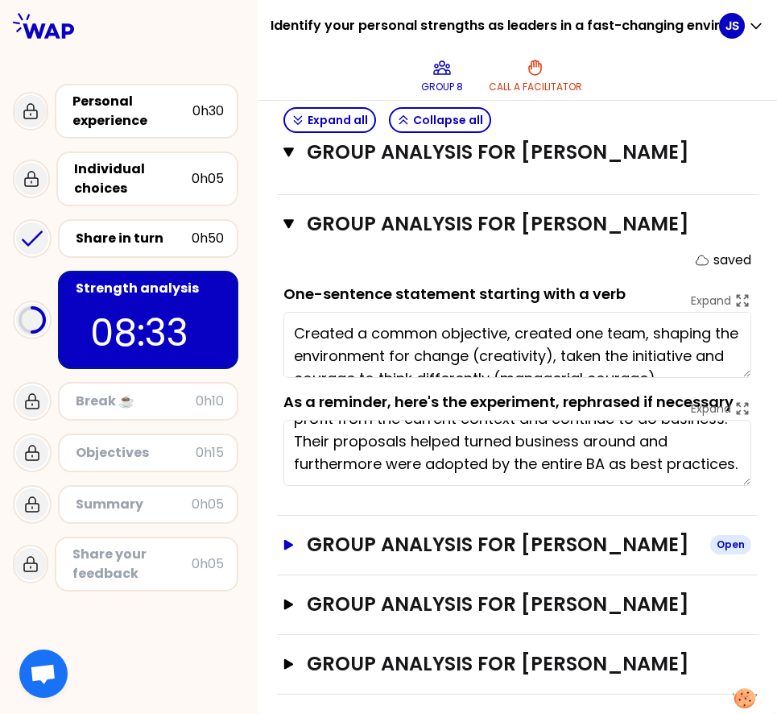
type textarea "Created a common objective, created one team, shaping the environment for chang…"
click at [292, 549] on icon "button" at bounding box center [289, 544] width 10 height 10
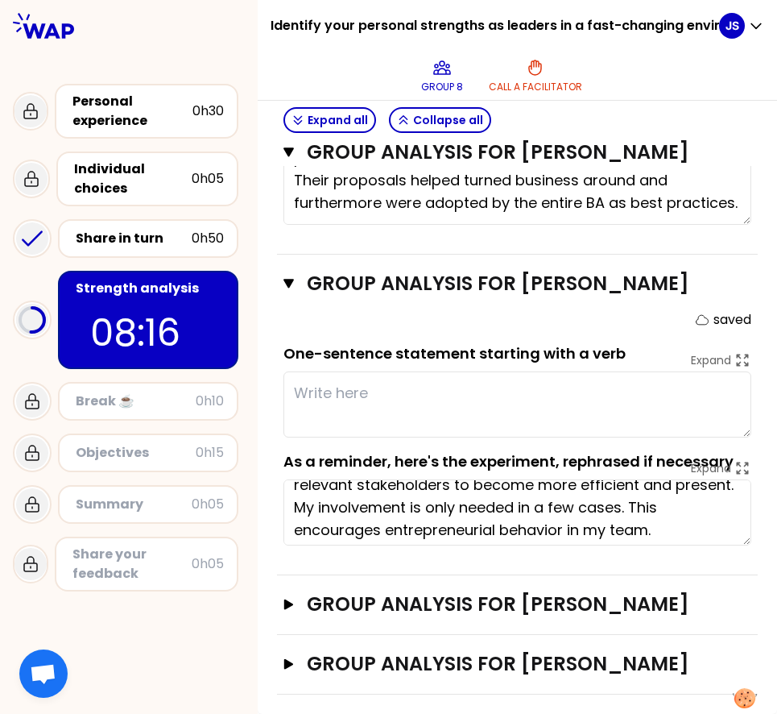
scroll to position [45, 0]
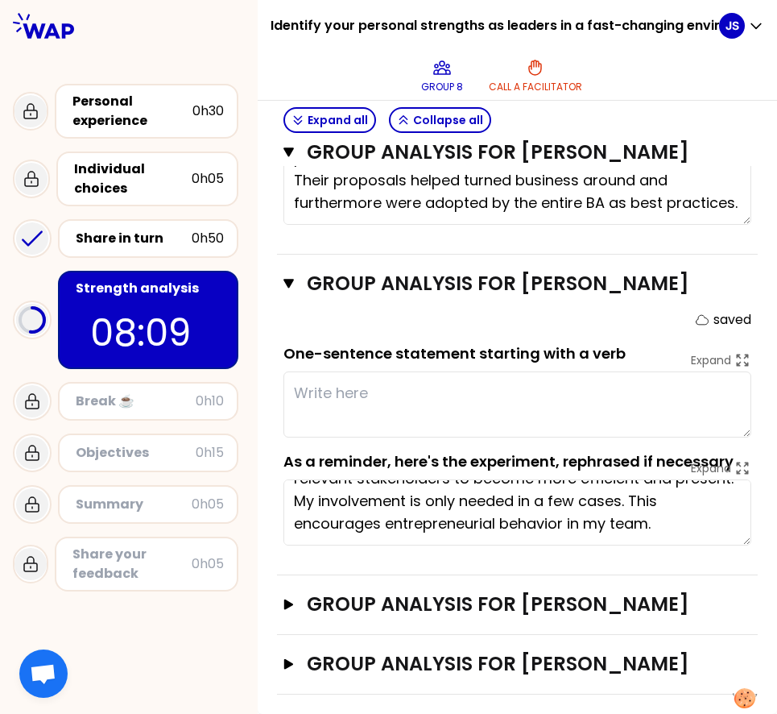
click at [361, 371] on textarea at bounding box center [518, 404] width 468 height 66
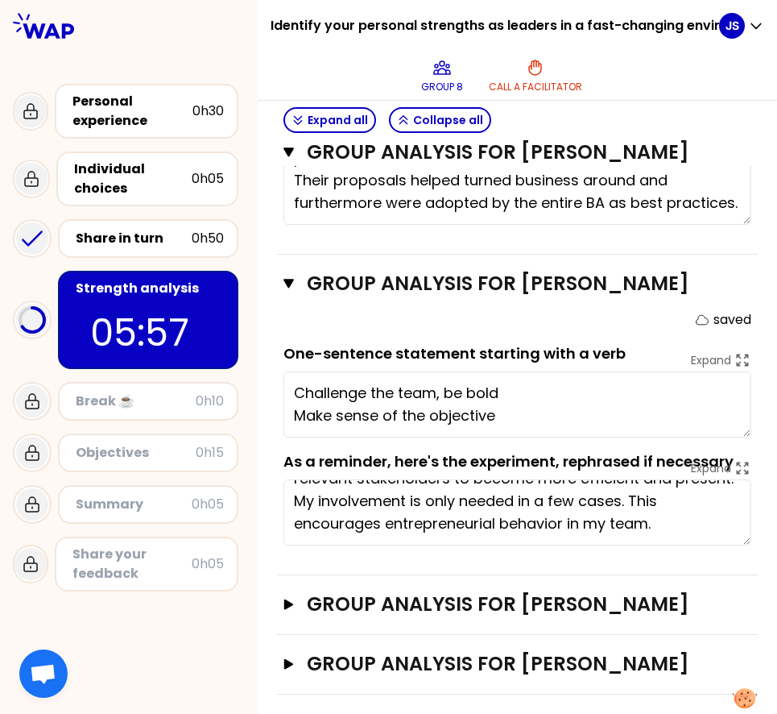
type textarea "Challenge the team, be bold Make sense of the objectives"
click at [293, 599] on icon "button" at bounding box center [289, 604] width 13 height 10
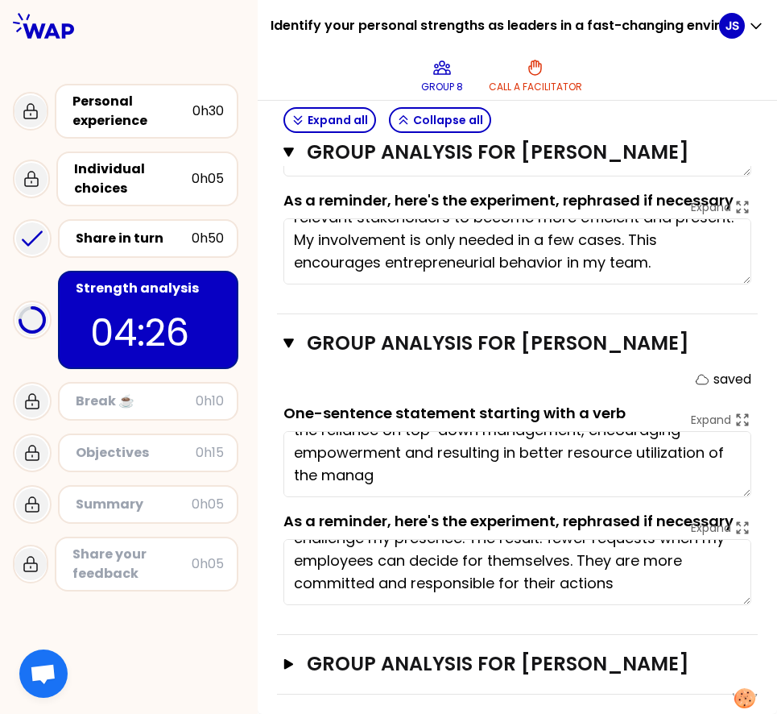
type textarea "Enabling people to take responsibility so they could remove the reliance on top…"
click at [284, 665] on icon "button" at bounding box center [289, 663] width 13 height 10
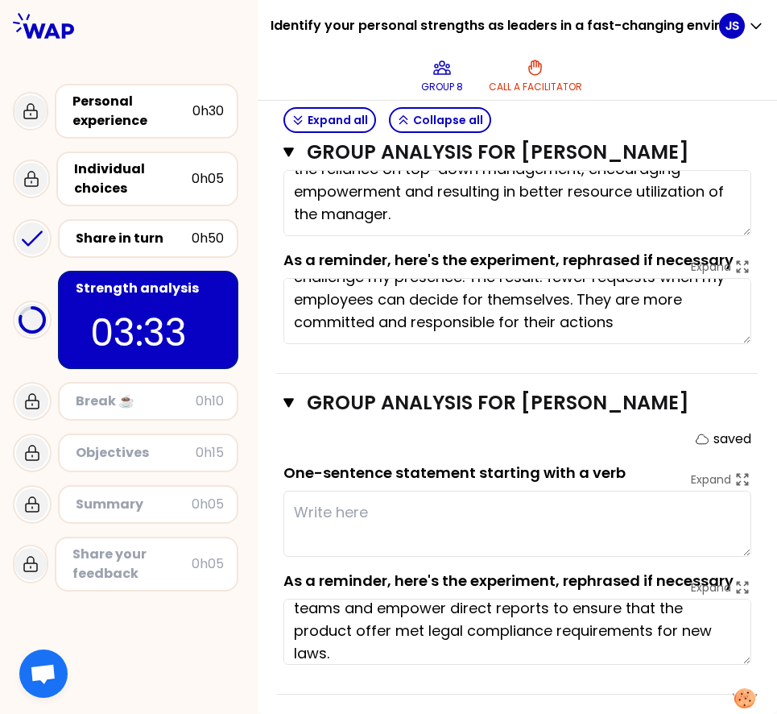
scroll to position [45, 0]
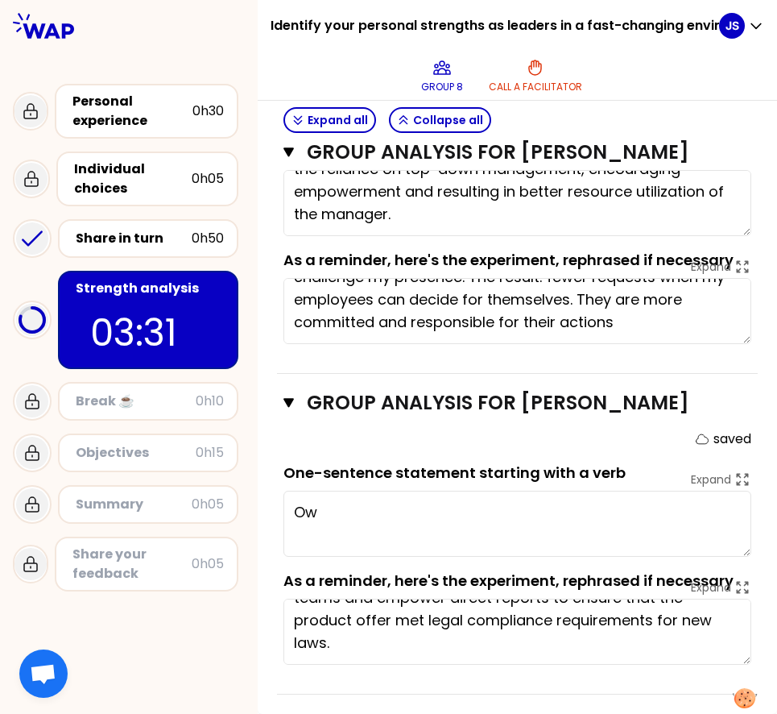
type textarea "O"
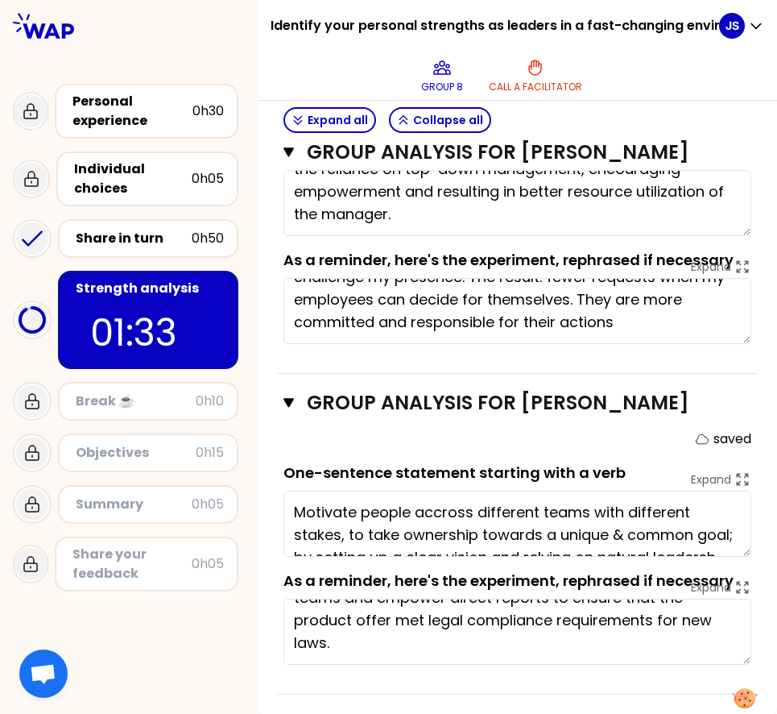
type textarea "Motivate people accross different teams with different stakes, to take ownershi…"
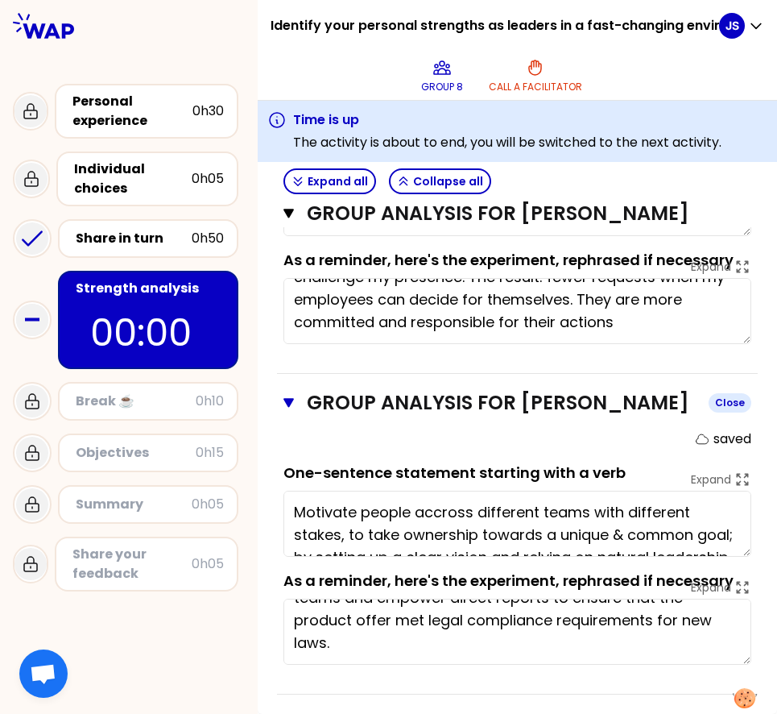
scroll to position [1875, 0]
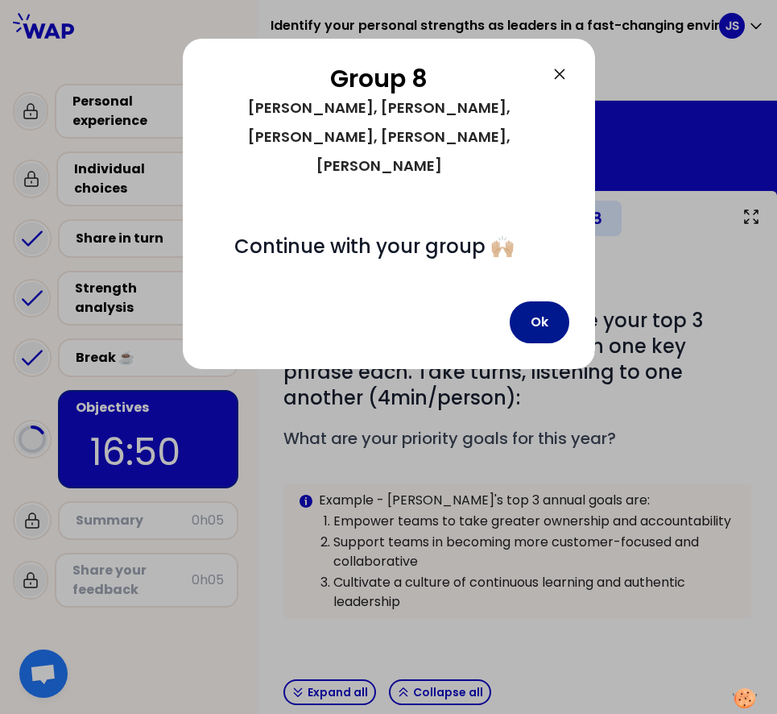
click at [552, 301] on button "Ok" at bounding box center [540, 322] width 60 height 42
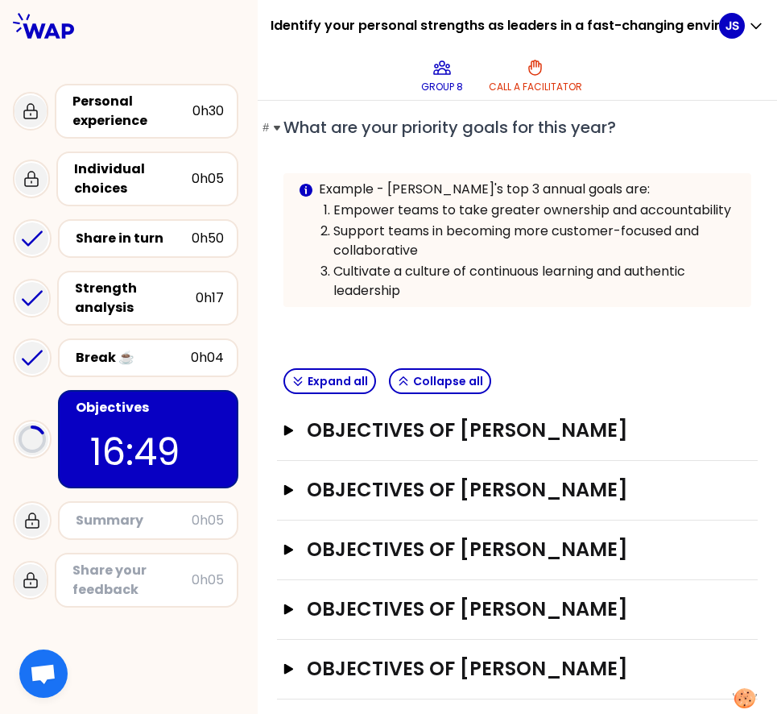
scroll to position [335, 0]
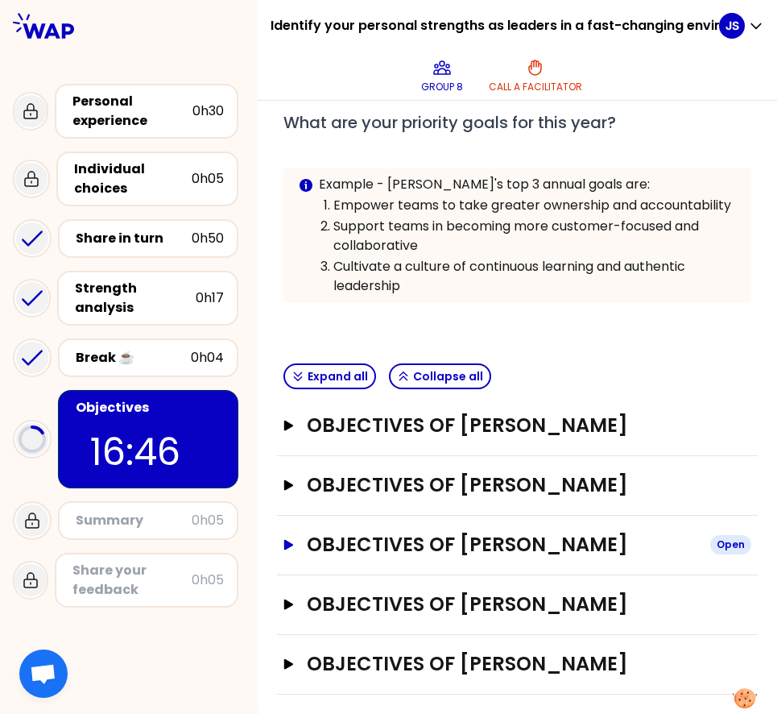
click at [292, 535] on button "Objectives of Joey SImmerman Open" at bounding box center [518, 545] width 468 height 26
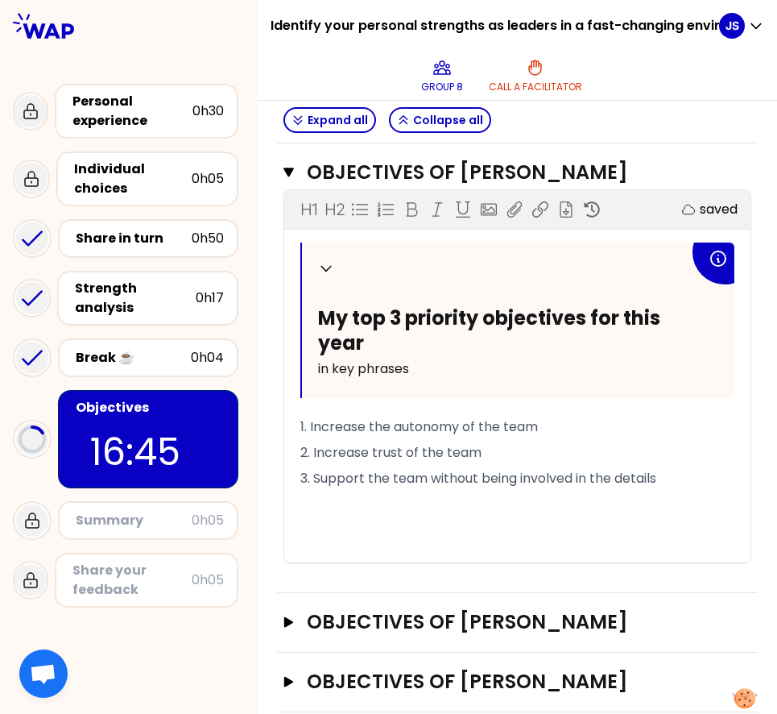
scroll to position [694, 0]
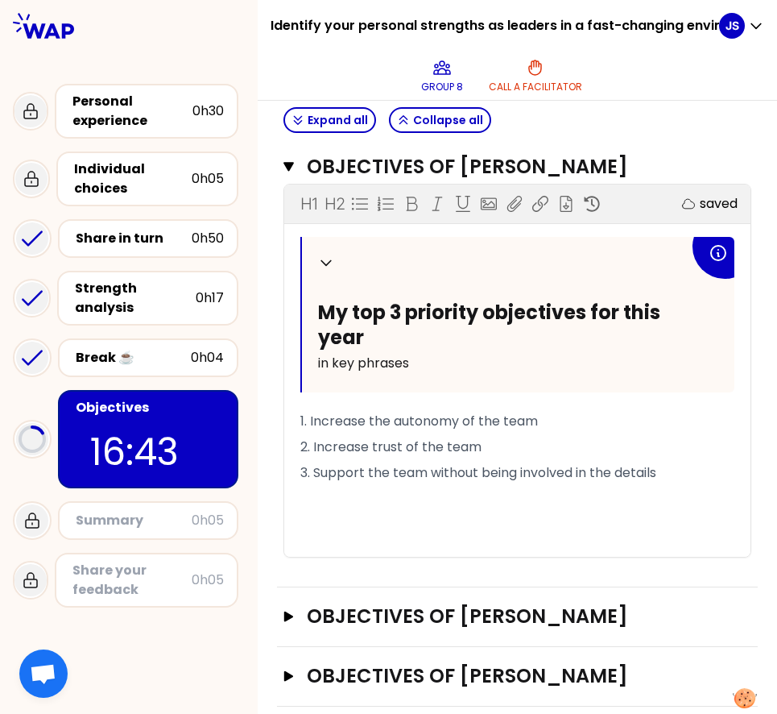
click at [403, 392] on div "Collapse My top 3 priority objectives for this year in key phrases" at bounding box center [518, 314] width 433 height 155
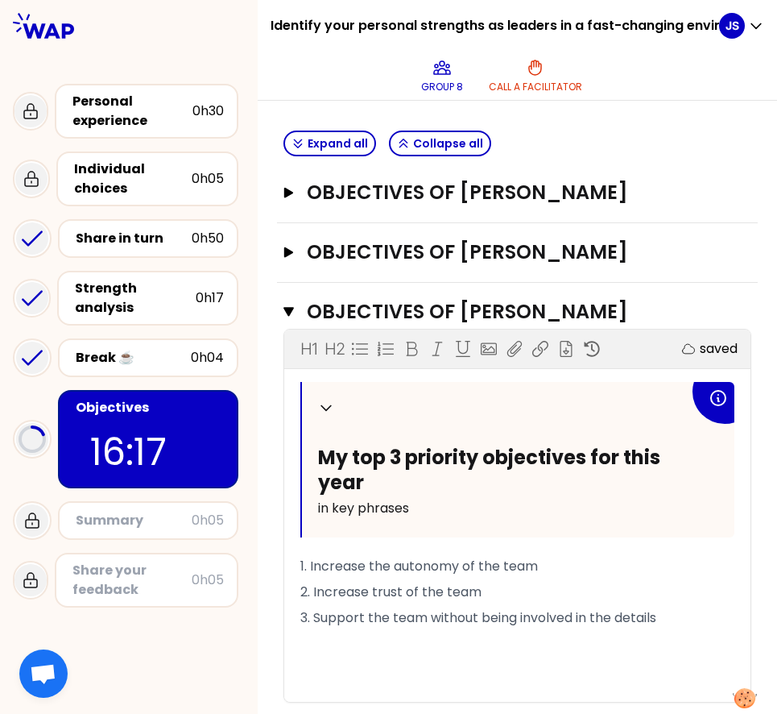
scroll to position [725, 0]
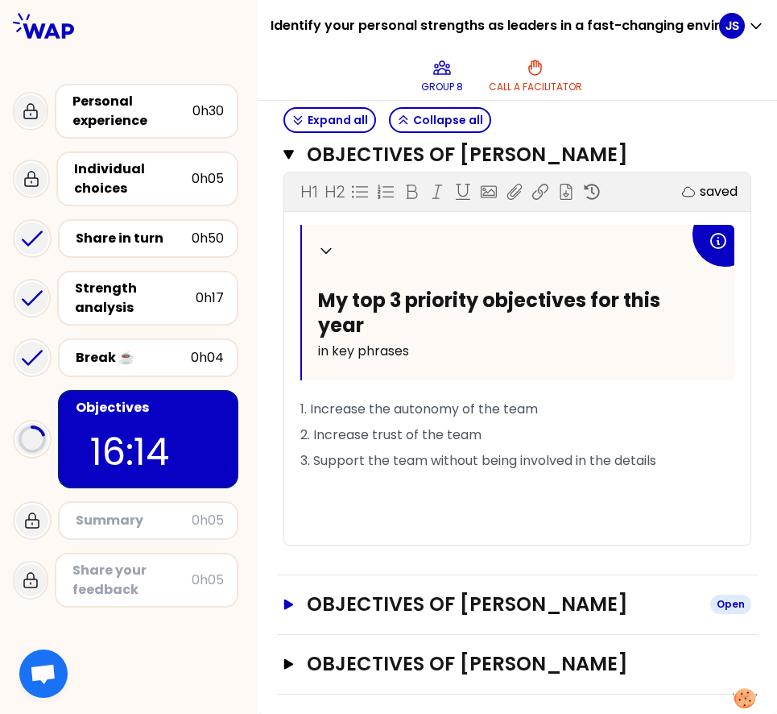
click at [285, 609] on icon "button" at bounding box center [289, 604] width 10 height 10
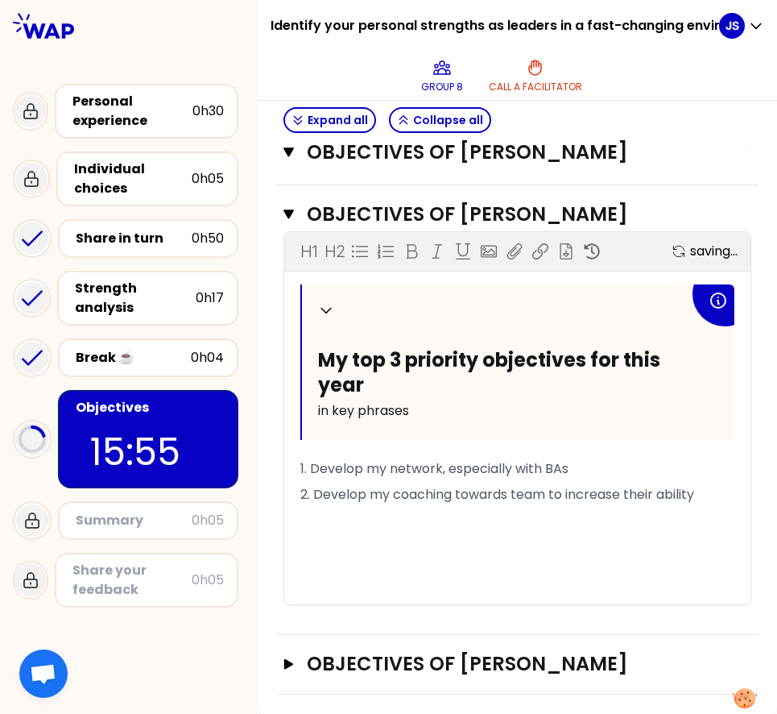
scroll to position [1089, 0]
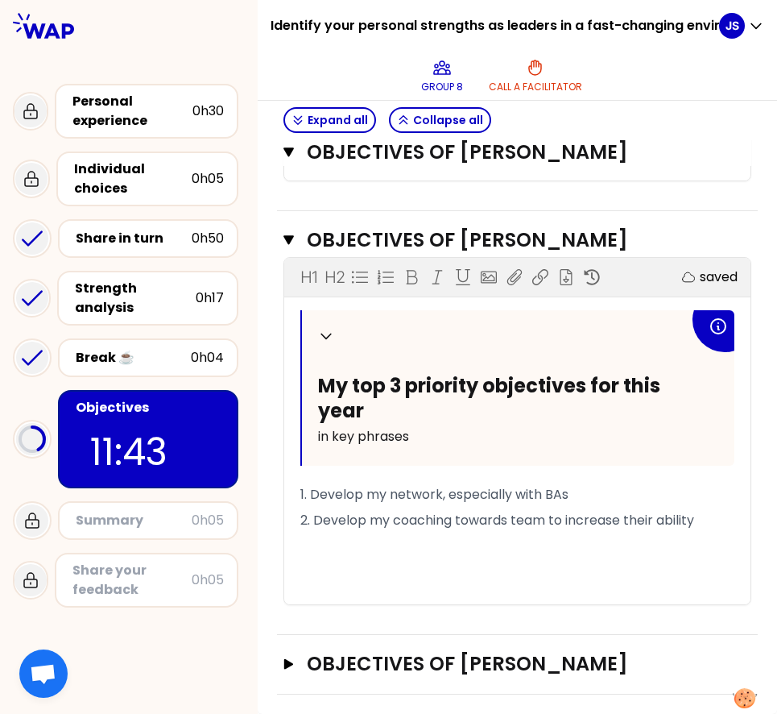
click at [130, 633] on div at bounding box center [129, 652] width 258 height 77
click at [287, 670] on button "Objectives of David Parrett Open" at bounding box center [518, 664] width 468 height 26
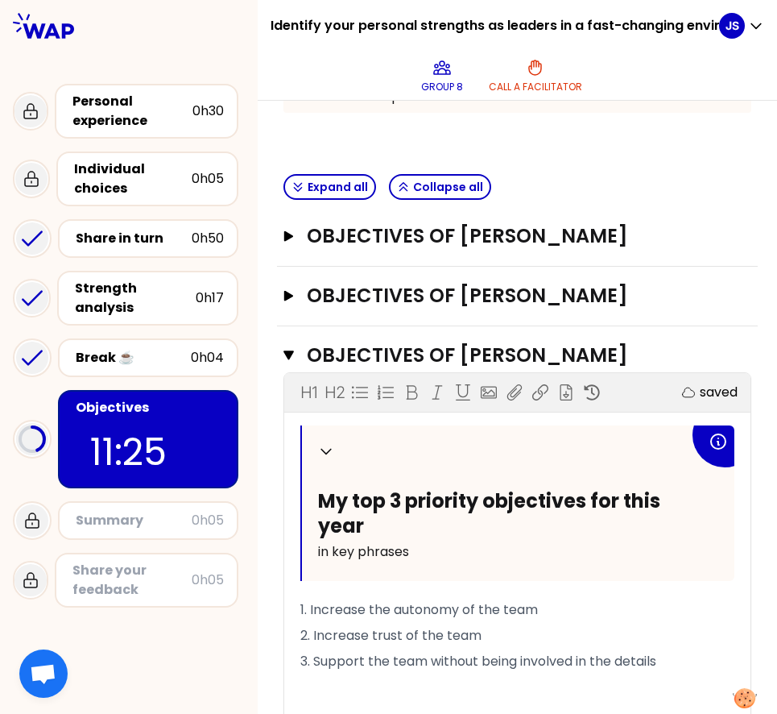
scroll to position [490, 0]
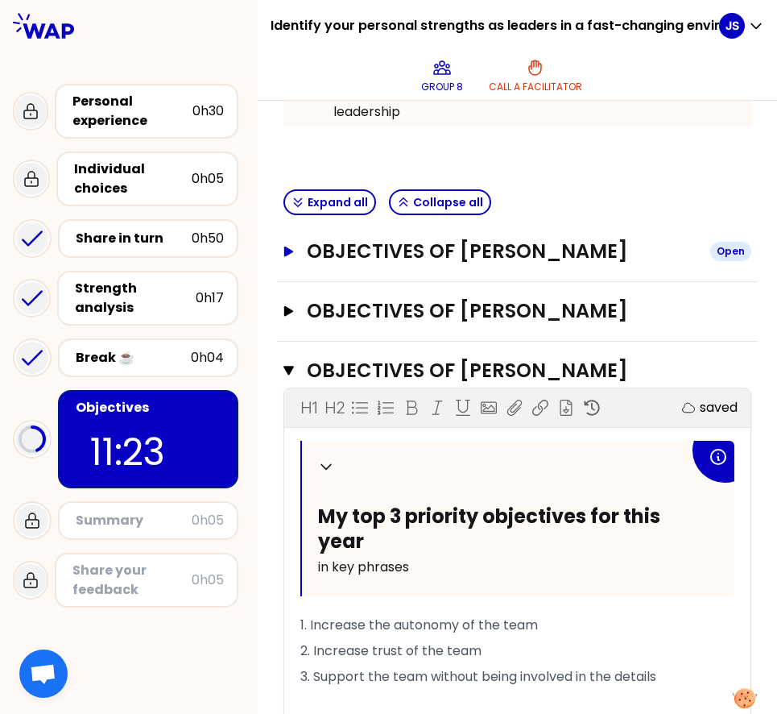
click at [288, 256] on icon "button" at bounding box center [289, 251] width 13 height 10
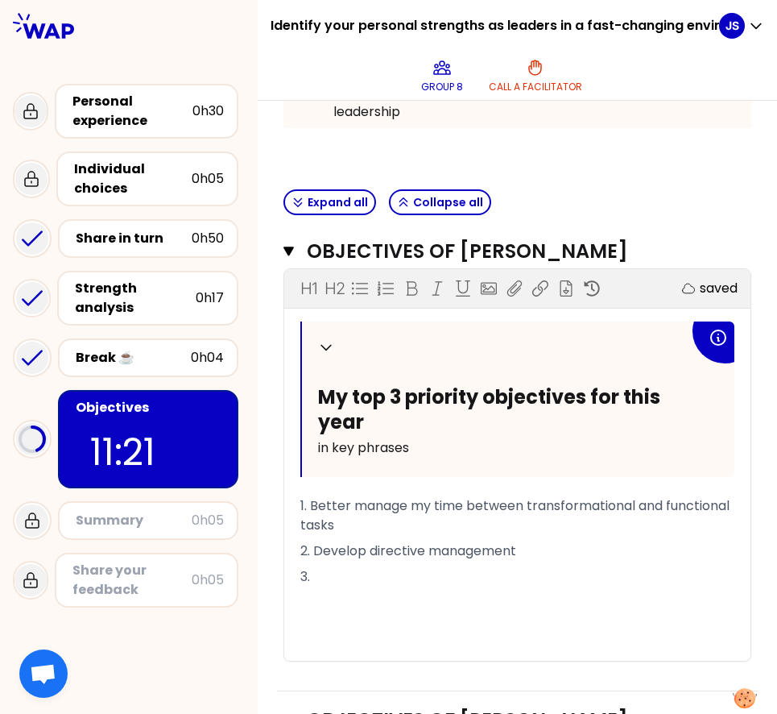
click at [447, 590] on p "3." at bounding box center [518, 577] width 434 height 26
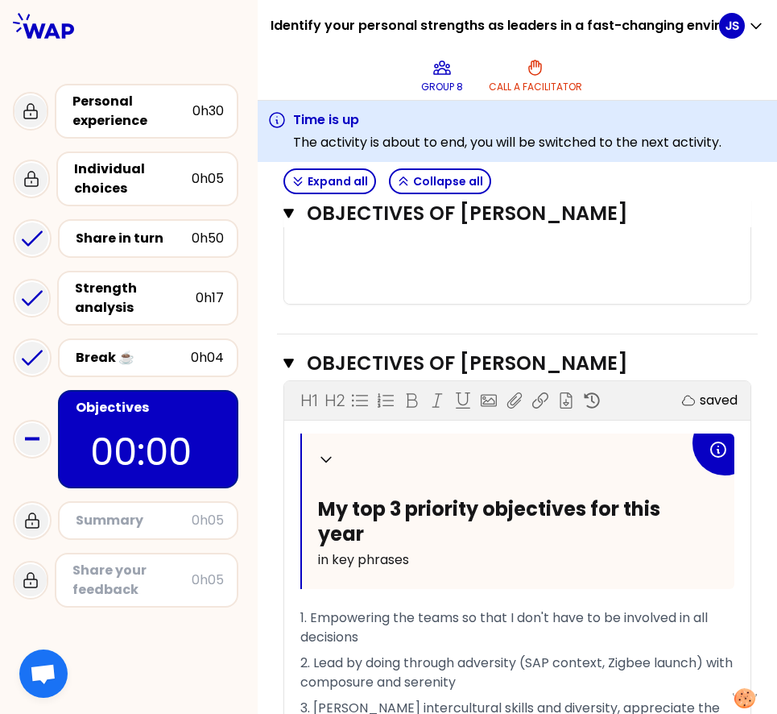
scroll to position [2027, 0]
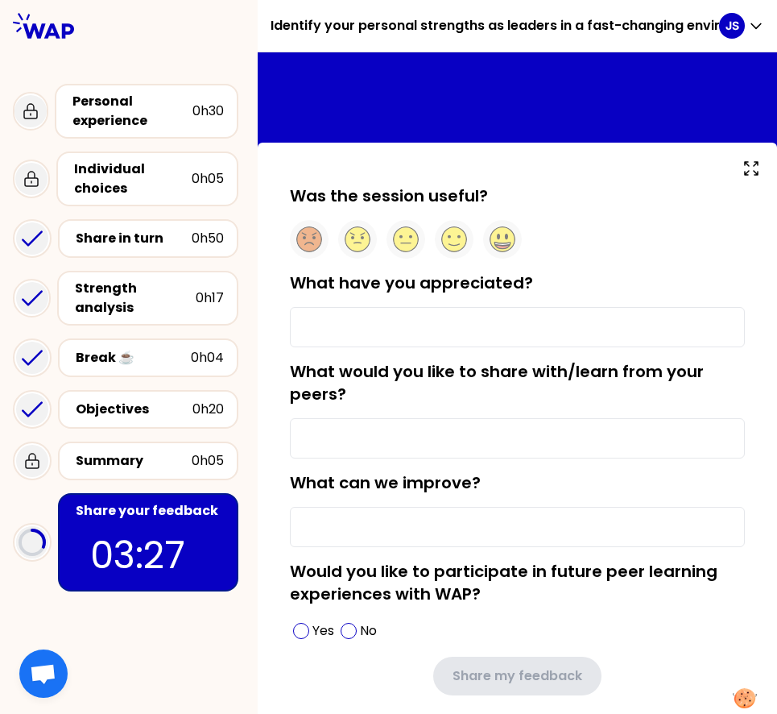
click at [401, 310] on input "What have you appreciated?" at bounding box center [517, 327] width 455 height 40
type input "Exchange with colleagues"
click at [461, 420] on input "What would you like to share with/learn from your peers?" at bounding box center [517, 438] width 455 height 40
click at [363, 517] on input "What can we improve?" at bounding box center [517, 527] width 455 height 40
click at [400, 231] on icon at bounding box center [406, 239] width 25 height 25
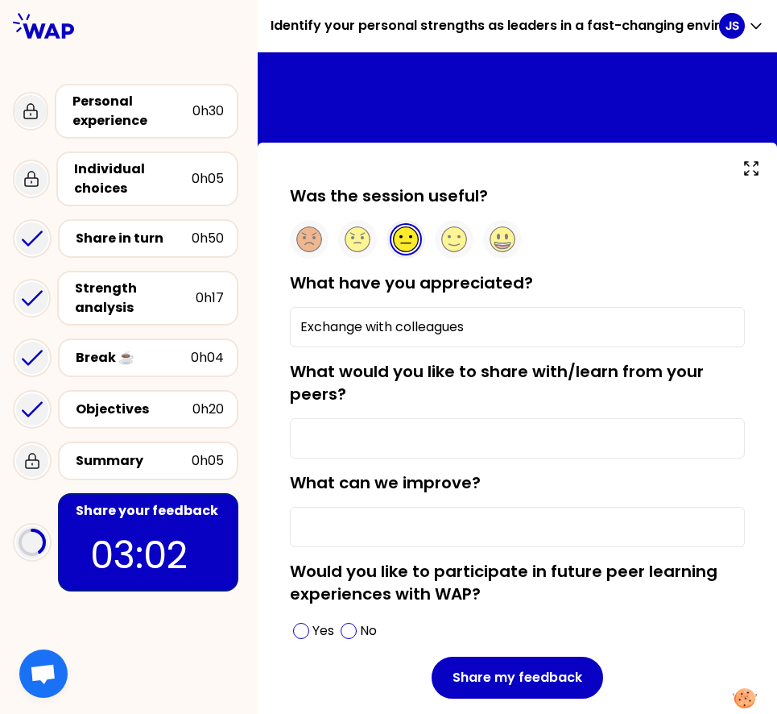
click at [400, 443] on input "What would you like to share with/learn from your peers?" at bounding box center [517, 438] width 455 height 40
click at [458, 238] on circle at bounding box center [454, 239] width 25 height 25
click at [365, 537] on input "What can we improve?" at bounding box center [517, 527] width 455 height 40
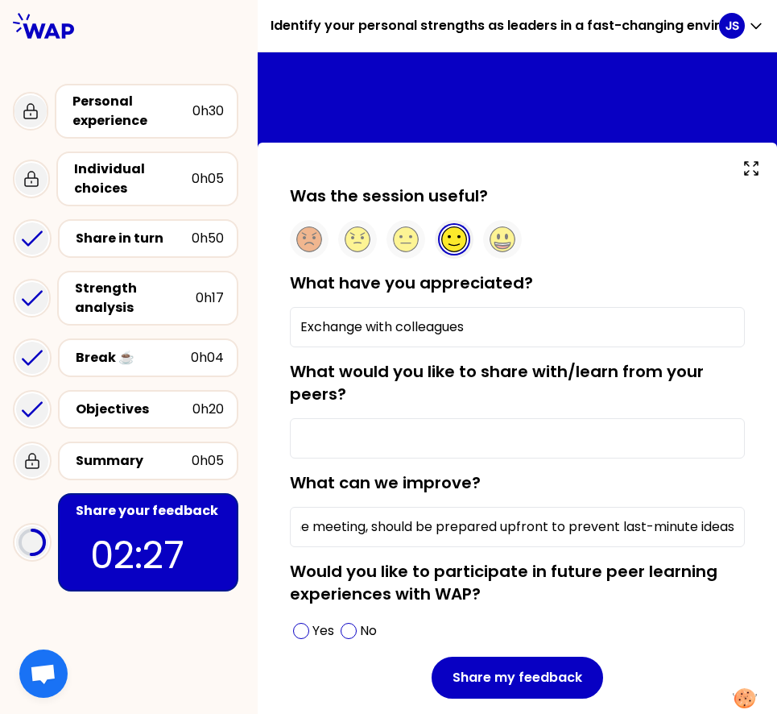
scroll to position [0, 178]
type input "The questions asked in the meeting, should be prepared upfront to prevent last-…"
click at [313, 636] on p "Yes" at bounding box center [324, 630] width 22 height 19
click at [373, 454] on input "What would you like to share with/learn from your peers?" at bounding box center [517, 438] width 455 height 40
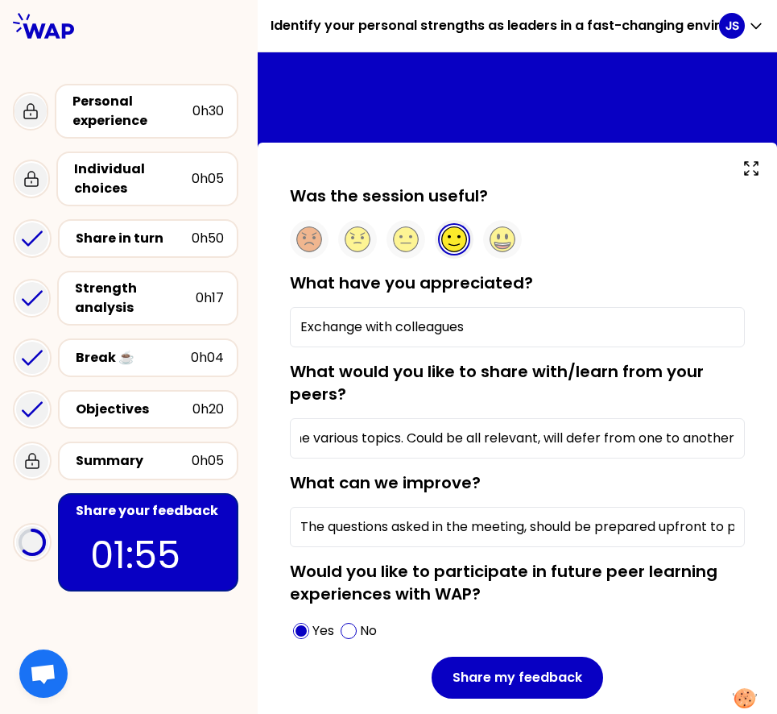
scroll to position [0, 138]
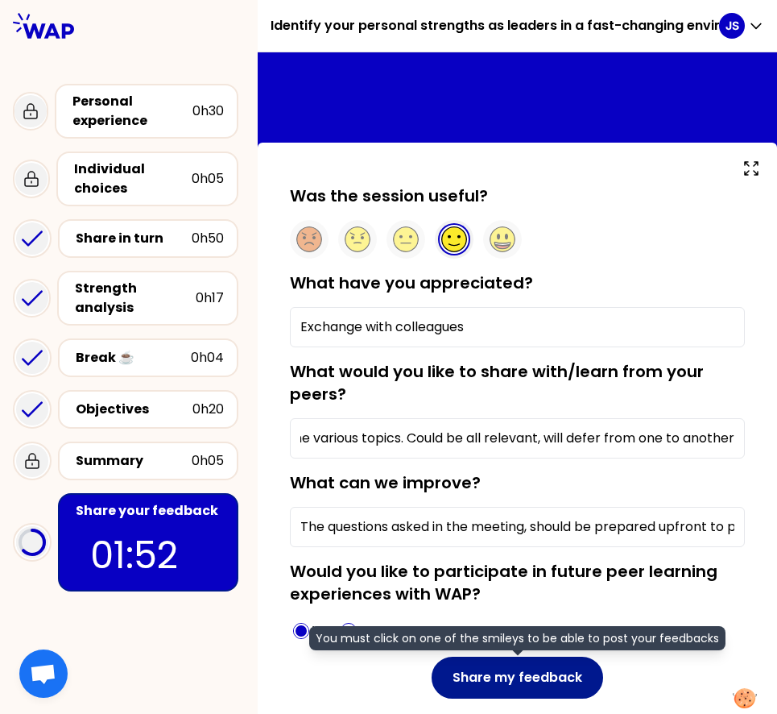
type input "Daily practise on the various topics. Could be all relevant, will defer from on…"
click at [503, 671] on button "Share my feedback" at bounding box center [518, 678] width 172 height 42
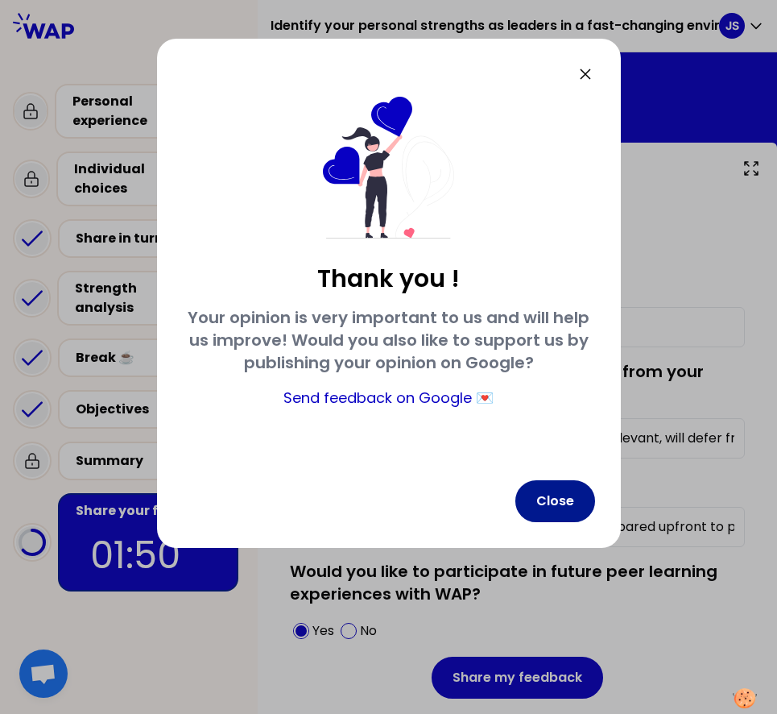
click at [566, 505] on button "Close" at bounding box center [556, 501] width 80 height 42
